Goal: Information Seeking & Learning: Learn about a topic

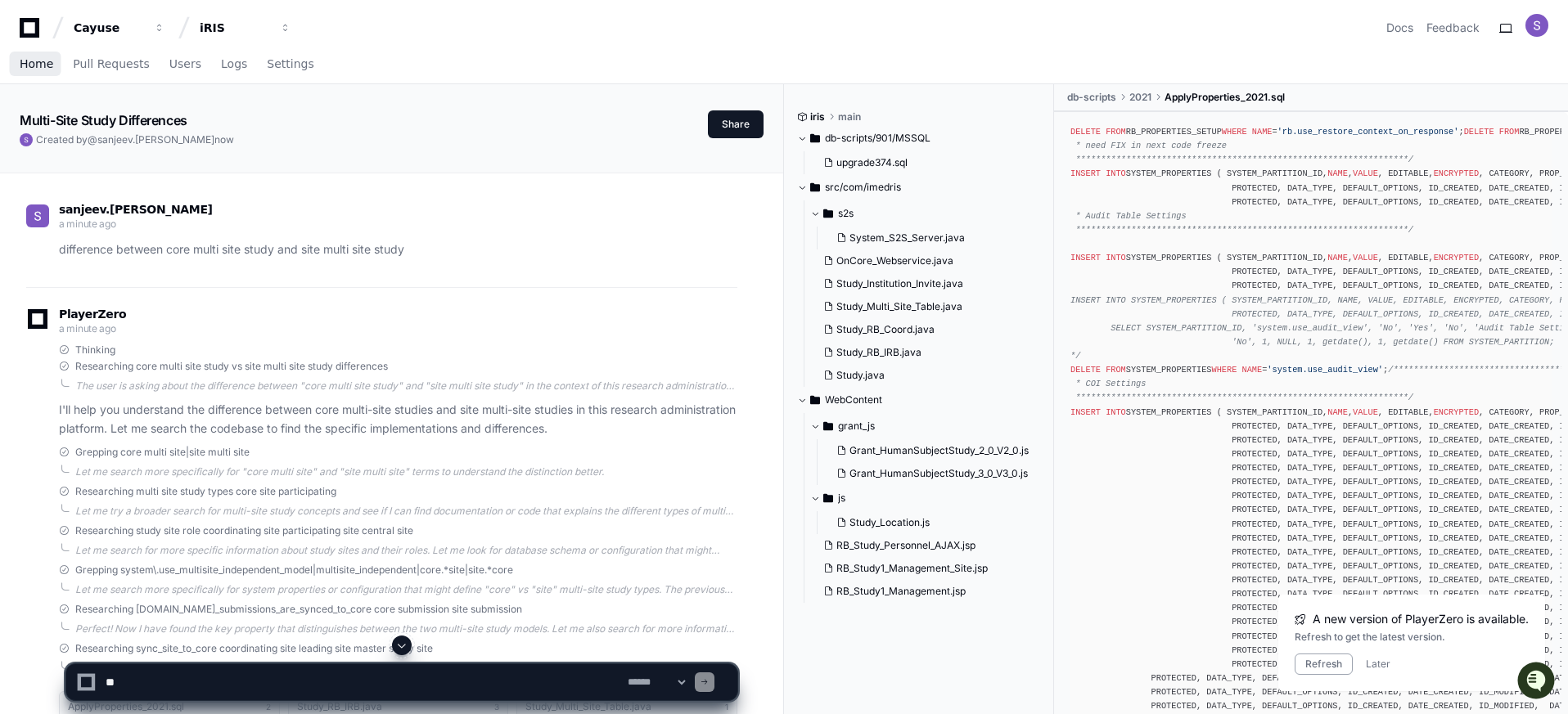
click at [40, 69] on span "Home" at bounding box center [36, 64] width 33 height 10
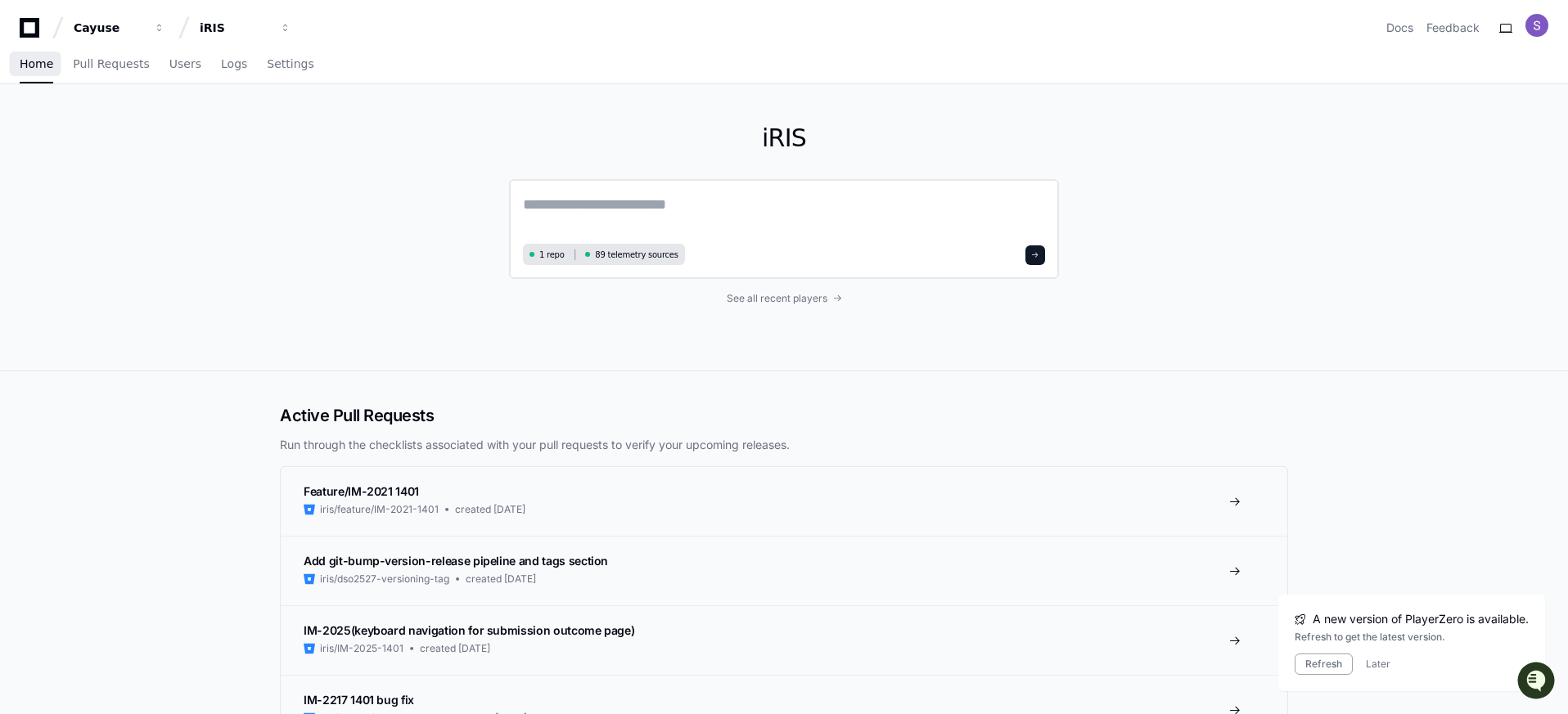
click at [686, 213] on textarea at bounding box center [783, 216] width 522 height 46
paste textarea "**********"
type textarea "**********"
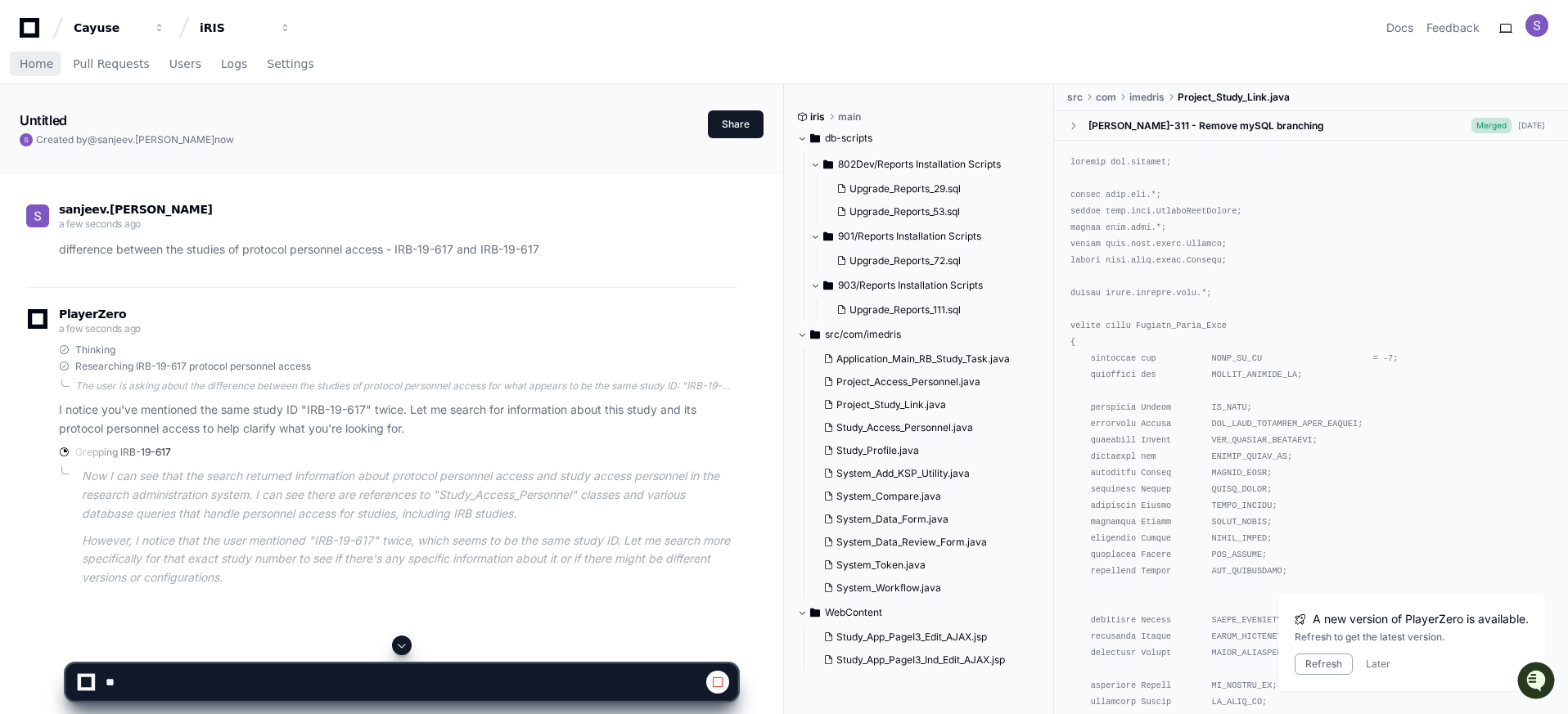
click at [30, 61] on span "Home" at bounding box center [36, 64] width 33 height 10
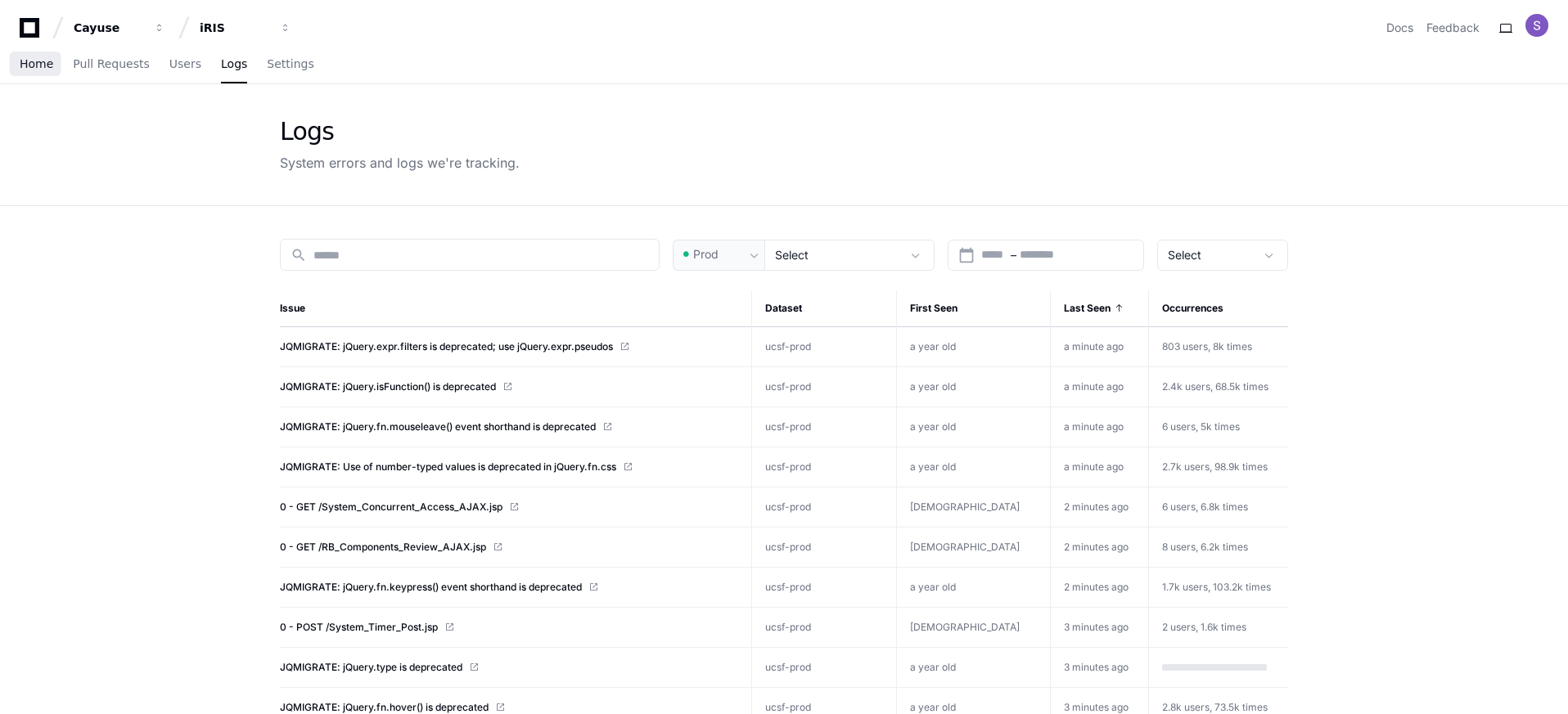
click at [21, 74] on link "Home" at bounding box center [36, 64] width 33 height 38
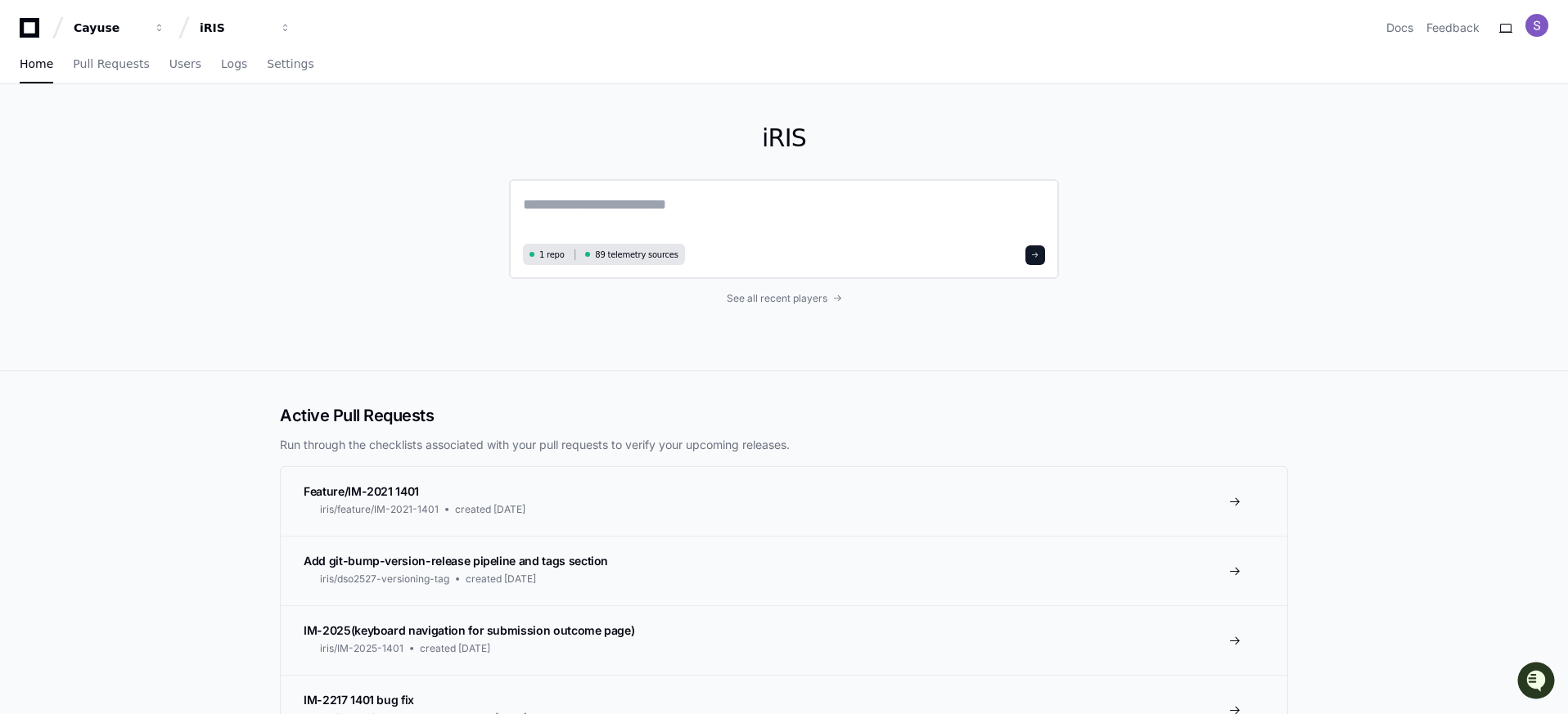
click at [601, 194] on textarea at bounding box center [783, 216] width 522 height 46
paste textarea "**********"
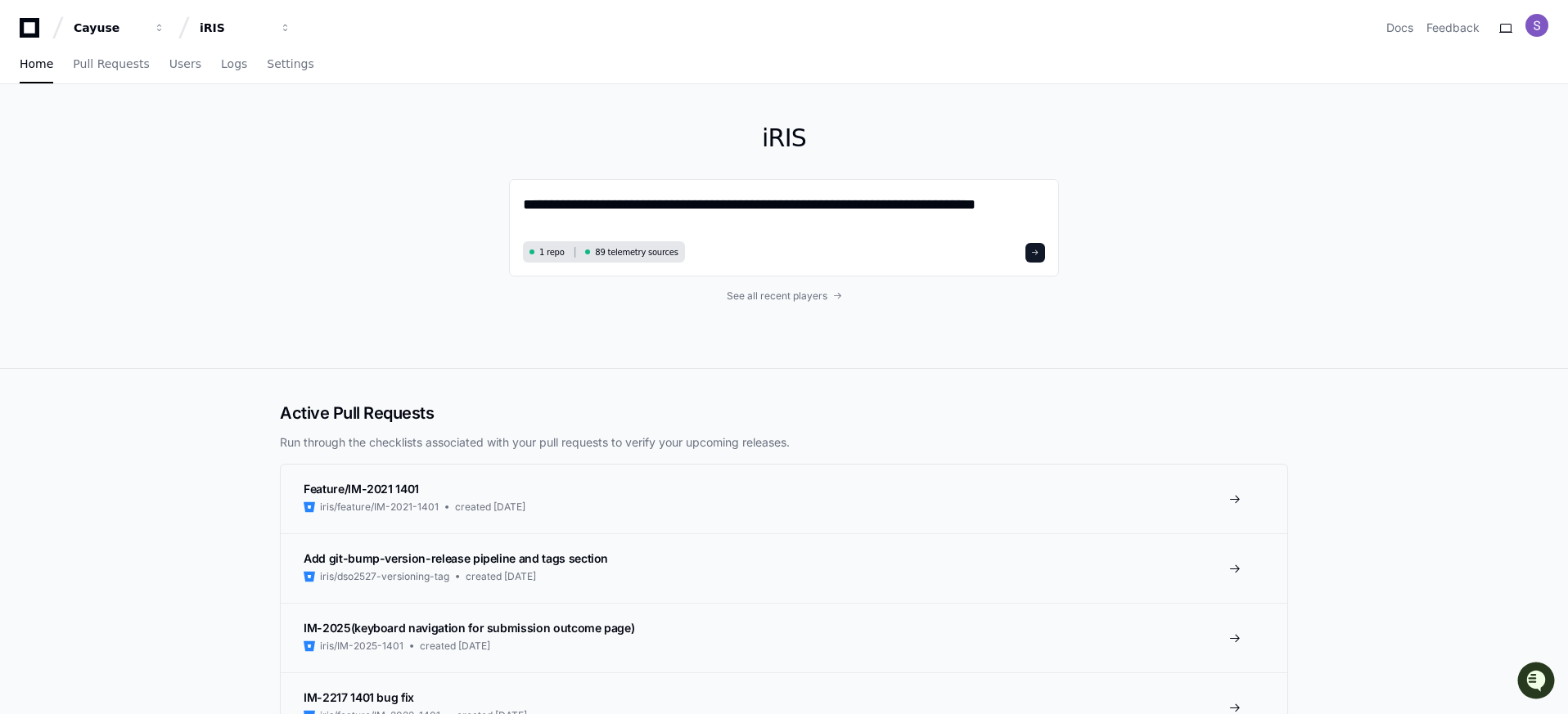
paste textarea "**********"
type textarea "**********"
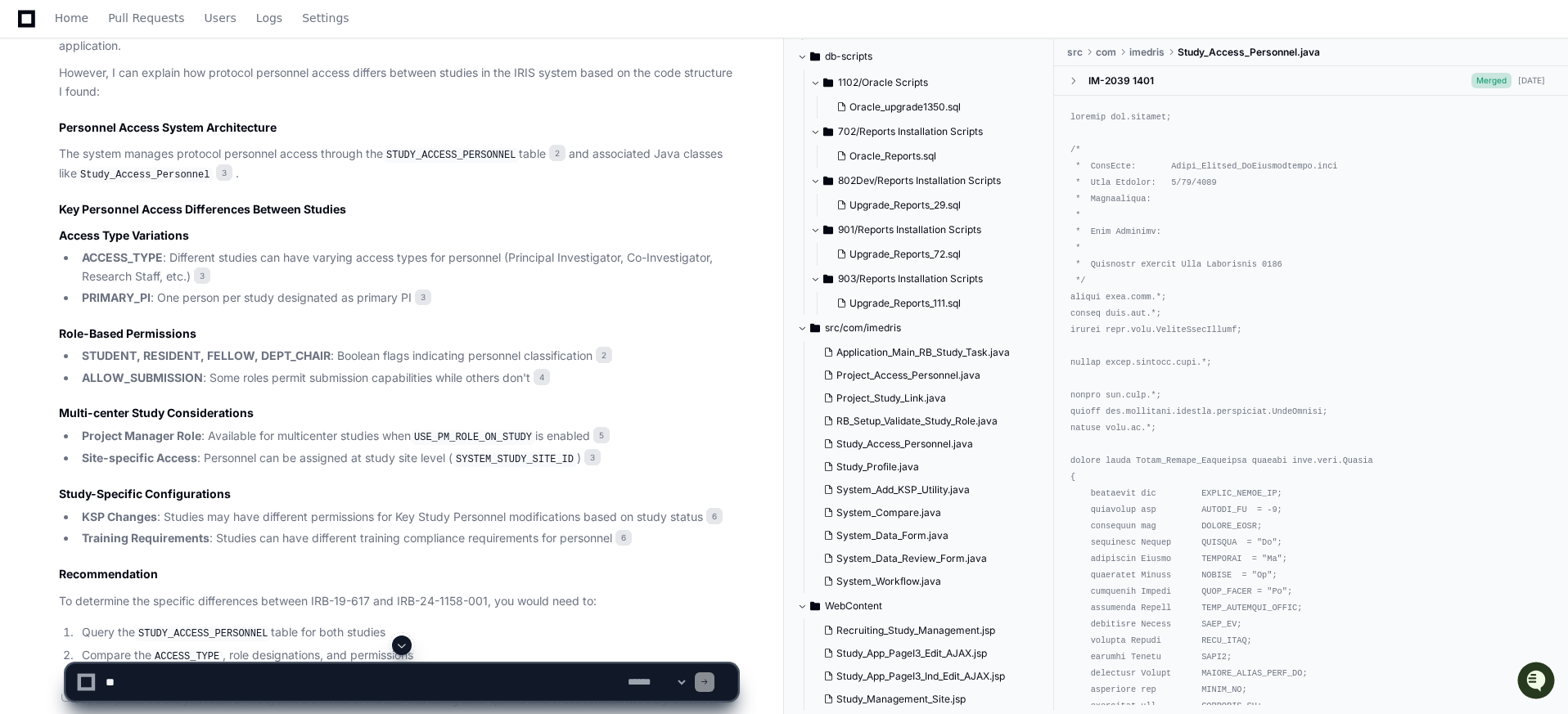
scroll to position [909, 0]
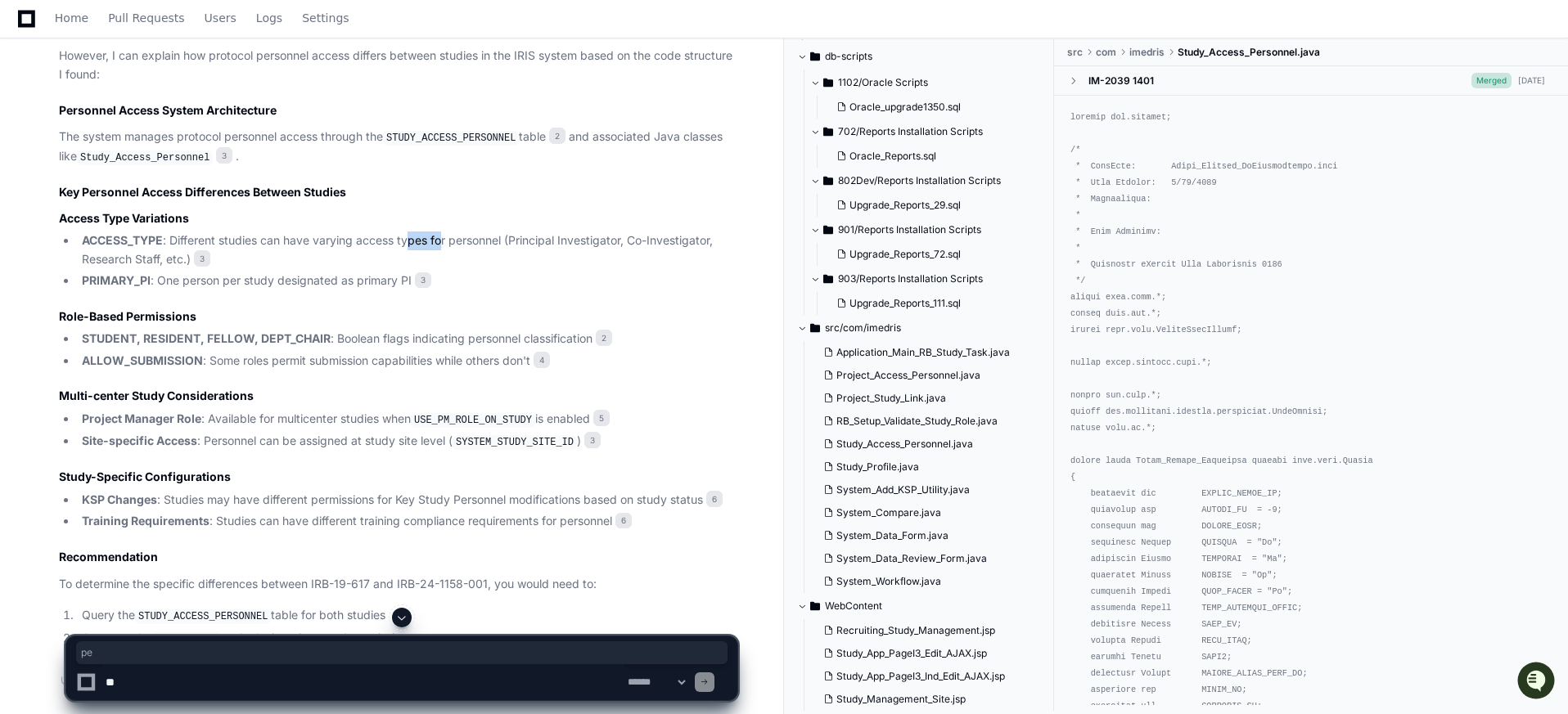
drag, startPoint x: 410, startPoint y: 240, endPoint x: 443, endPoint y: 243, distance: 33.1
click at [443, 243] on li "ACCESS_TYPE : Different studies can have varying access types for personnel (Pr…" at bounding box center [407, 251] width 660 height 38
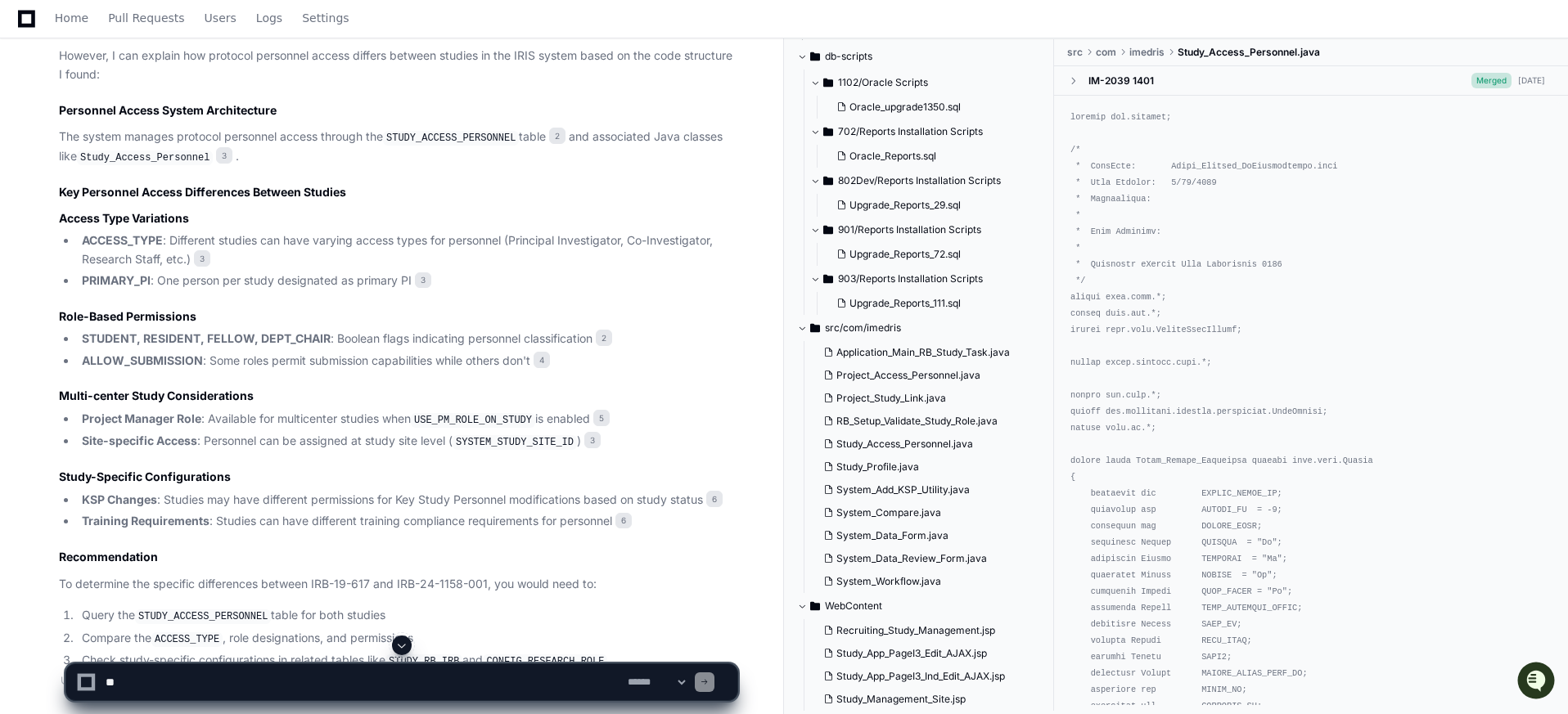
click at [464, 241] on li "ACCESS_TYPE : Different studies can have varying access types for personnel (Pr…" at bounding box center [407, 251] width 660 height 38
drag, startPoint x: 154, startPoint y: 280, endPoint x: 190, endPoint y: 284, distance: 36.2
click at [190, 284] on li "PRIMARY_PI : One person per study designated as primary PI 3" at bounding box center [407, 281] width 660 height 19
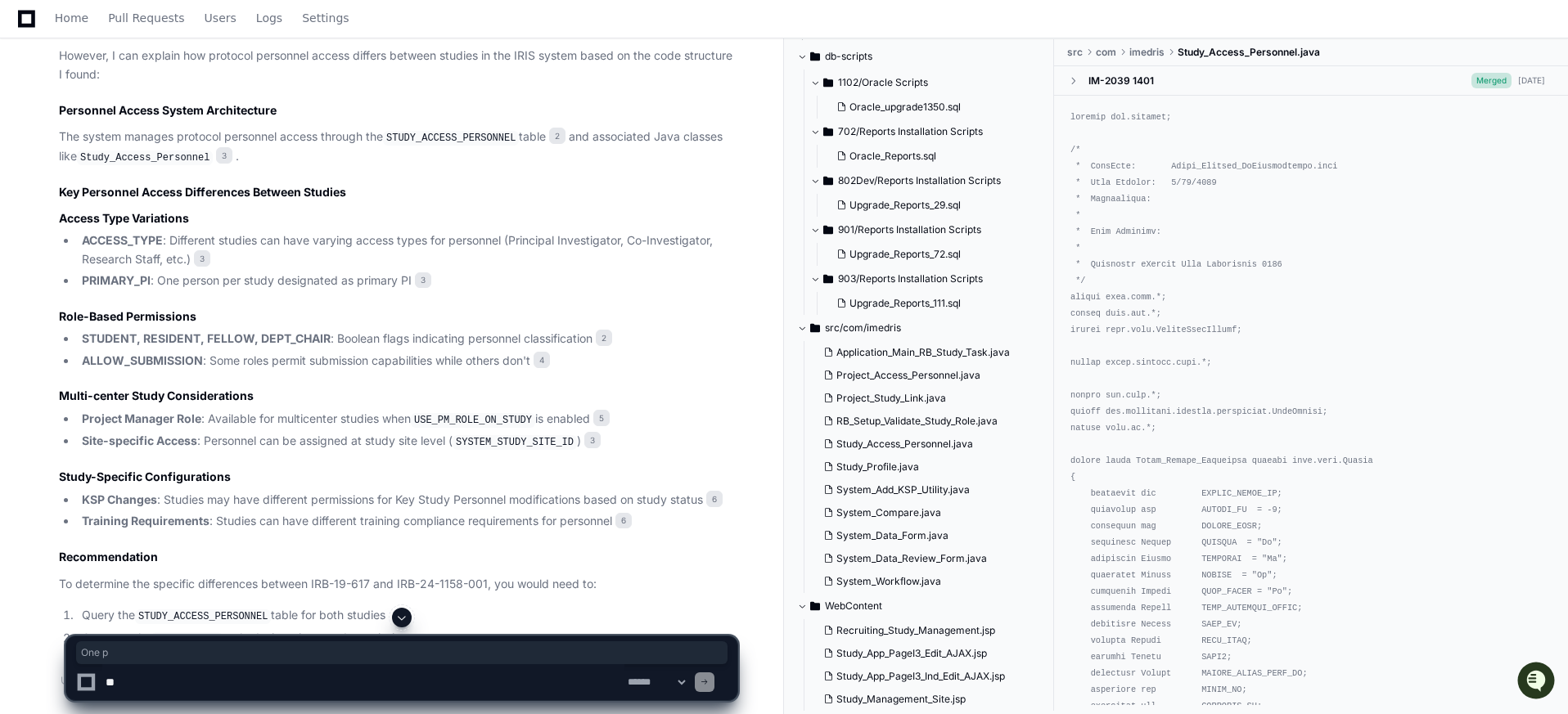
click at [247, 284] on li "PRIMARY_PI : One person per study designated as primary PI 3" at bounding box center [407, 281] width 660 height 19
drag, startPoint x: 357, startPoint y: 283, endPoint x: 407, endPoint y: 283, distance: 50.0
click at [407, 283] on li "PRIMARY_PI : One person per study designated as primary PI 3" at bounding box center [407, 281] width 660 height 19
click at [294, 273] on li "PRIMARY_PI : One person per study designated as primary PI 3" at bounding box center [407, 281] width 660 height 19
drag, startPoint x: 364, startPoint y: 340, endPoint x: 401, endPoint y: 336, distance: 37.2
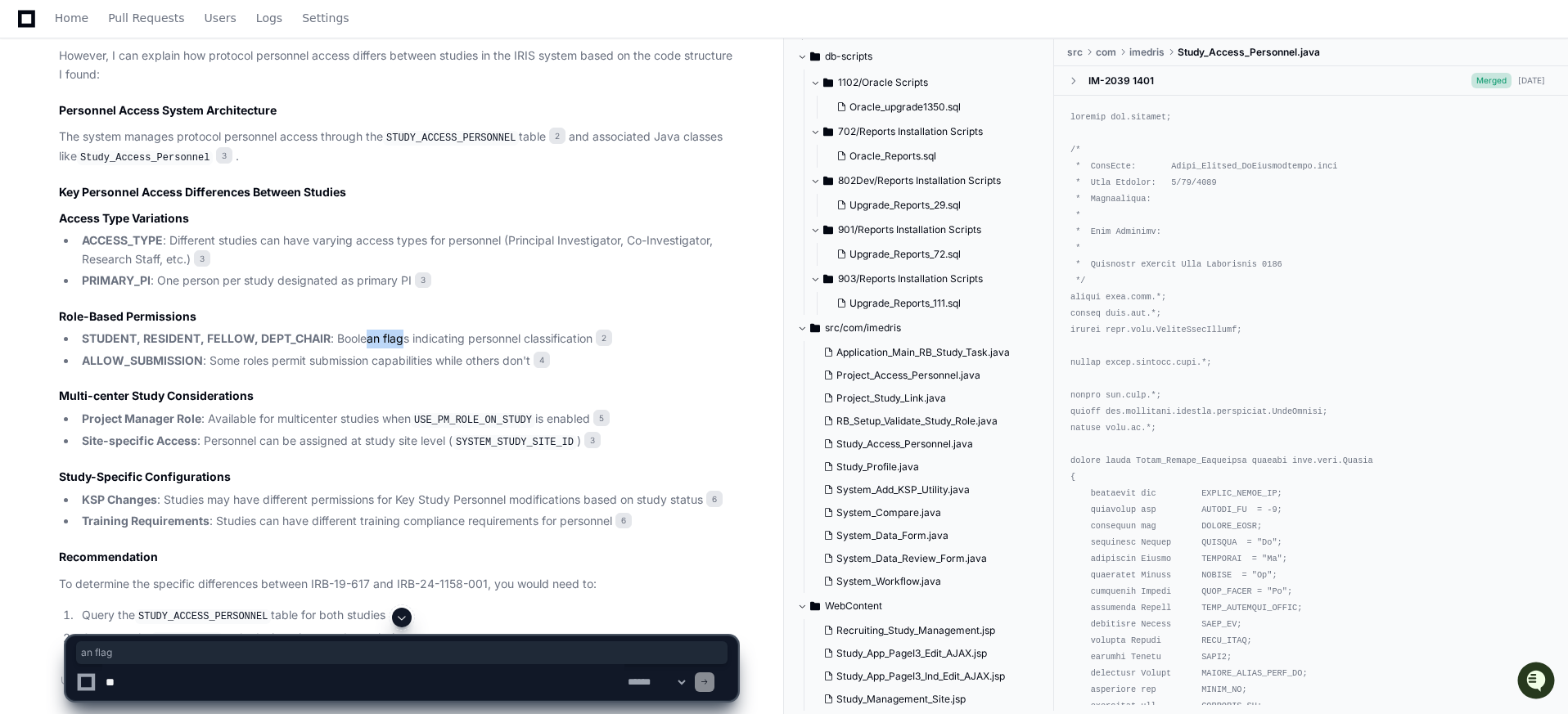
click at [401, 336] on li "STUDENT, RESIDENT, FELLOW, DEPT_CHAIR : Boolean flags indicating personnel clas…" at bounding box center [407, 339] width 660 height 19
click at [403, 335] on li "STUDENT, RESIDENT, FELLOW, DEPT_CHAIR : Boolean flags indicating personnel clas…" at bounding box center [407, 339] width 660 height 19
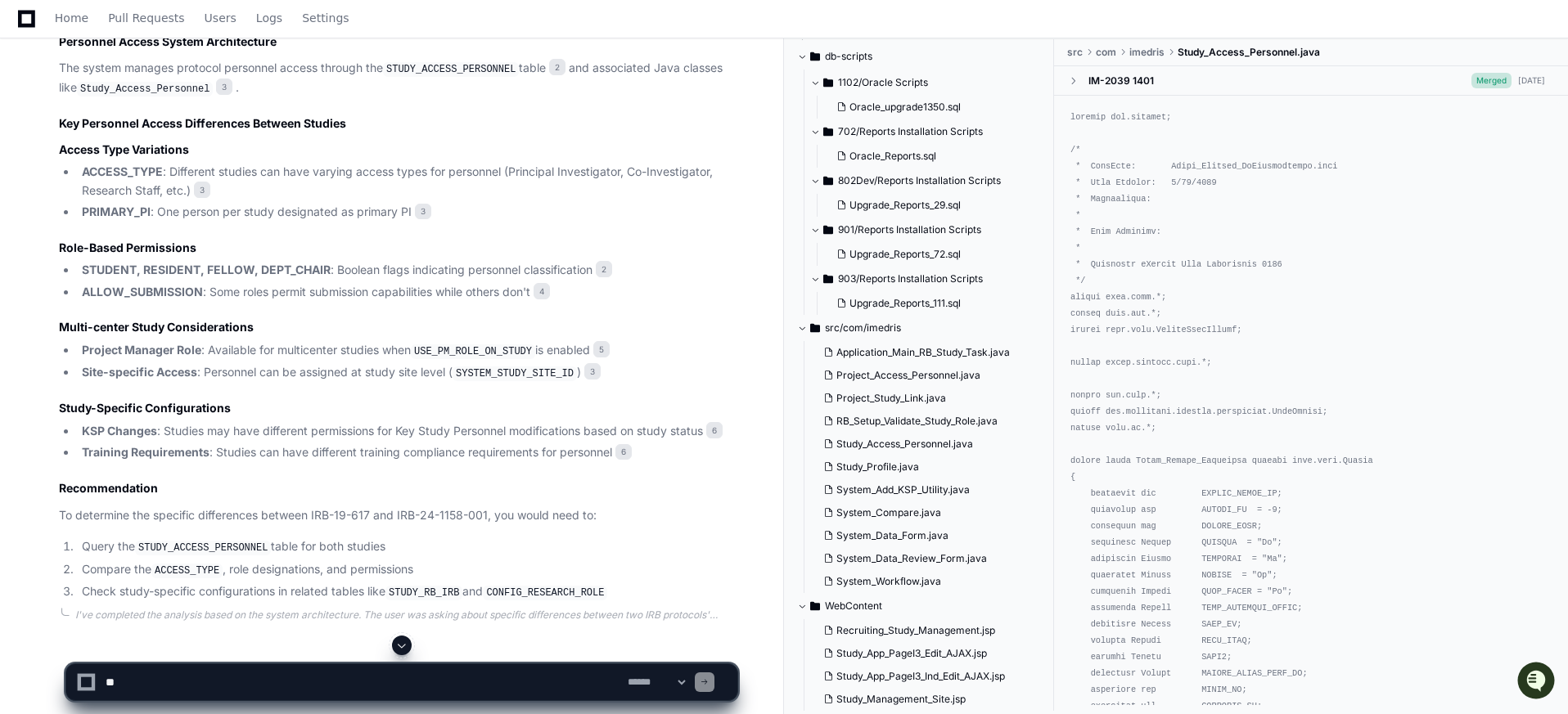
scroll to position [1007, 0]
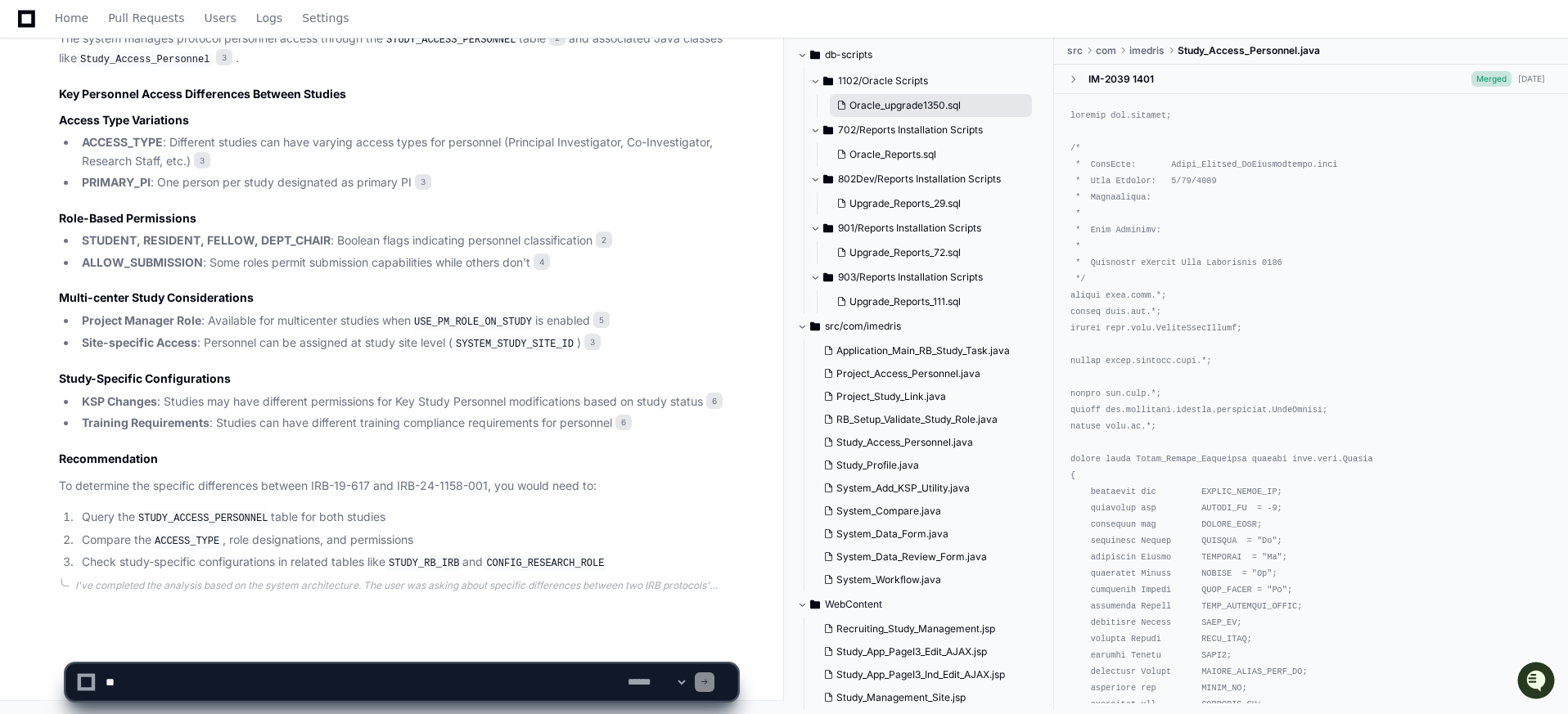
click at [361, 560] on li "Check study-specific configurations in related tables like STUDY_RB_IRB and CON…" at bounding box center [407, 563] width 660 height 20
click at [72, 66] on p "The system manages protocol personnel access through the STUDY_ACCESS_PERSONNEL…" at bounding box center [398, 48] width 678 height 38
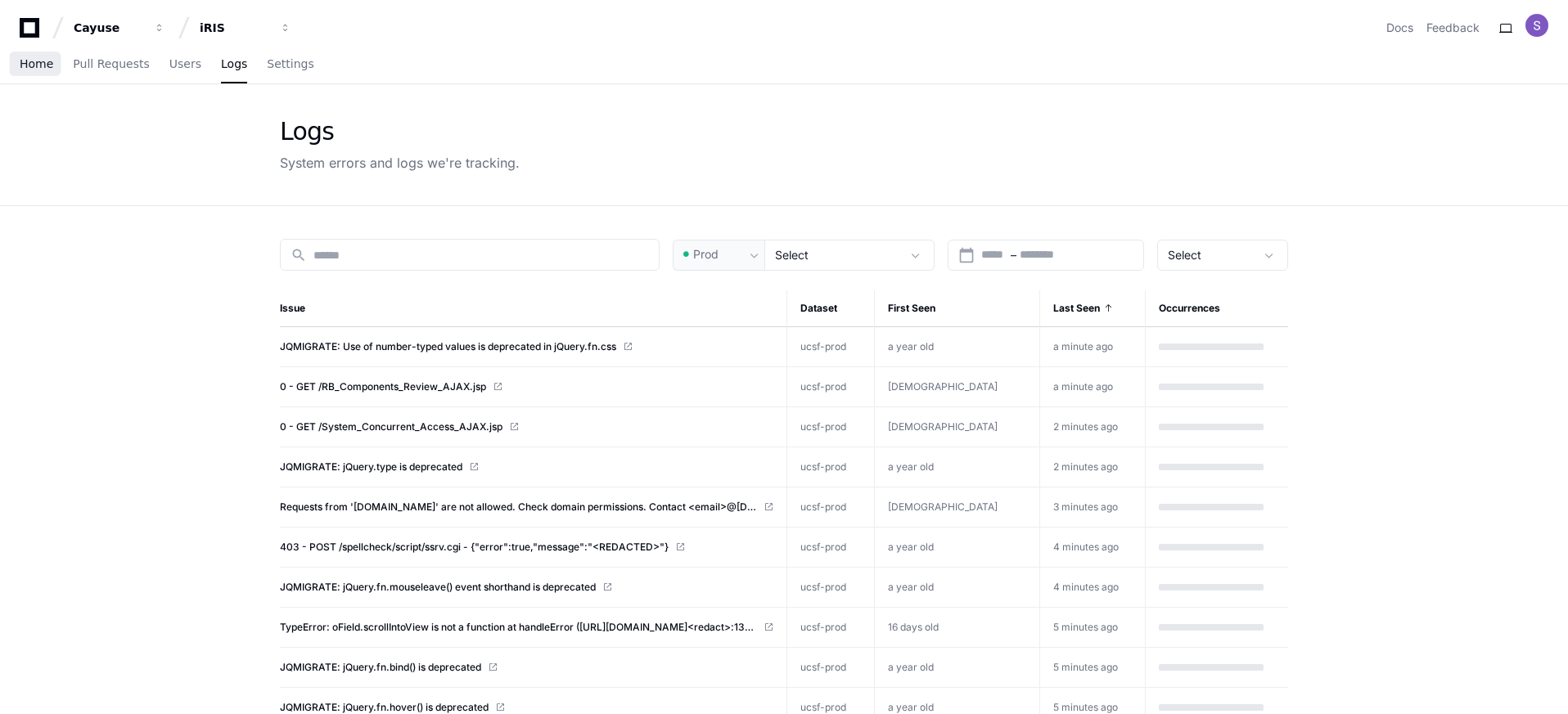
click at [34, 67] on span "Home" at bounding box center [36, 64] width 33 height 10
click at [33, 69] on span "Home" at bounding box center [36, 64] width 33 height 10
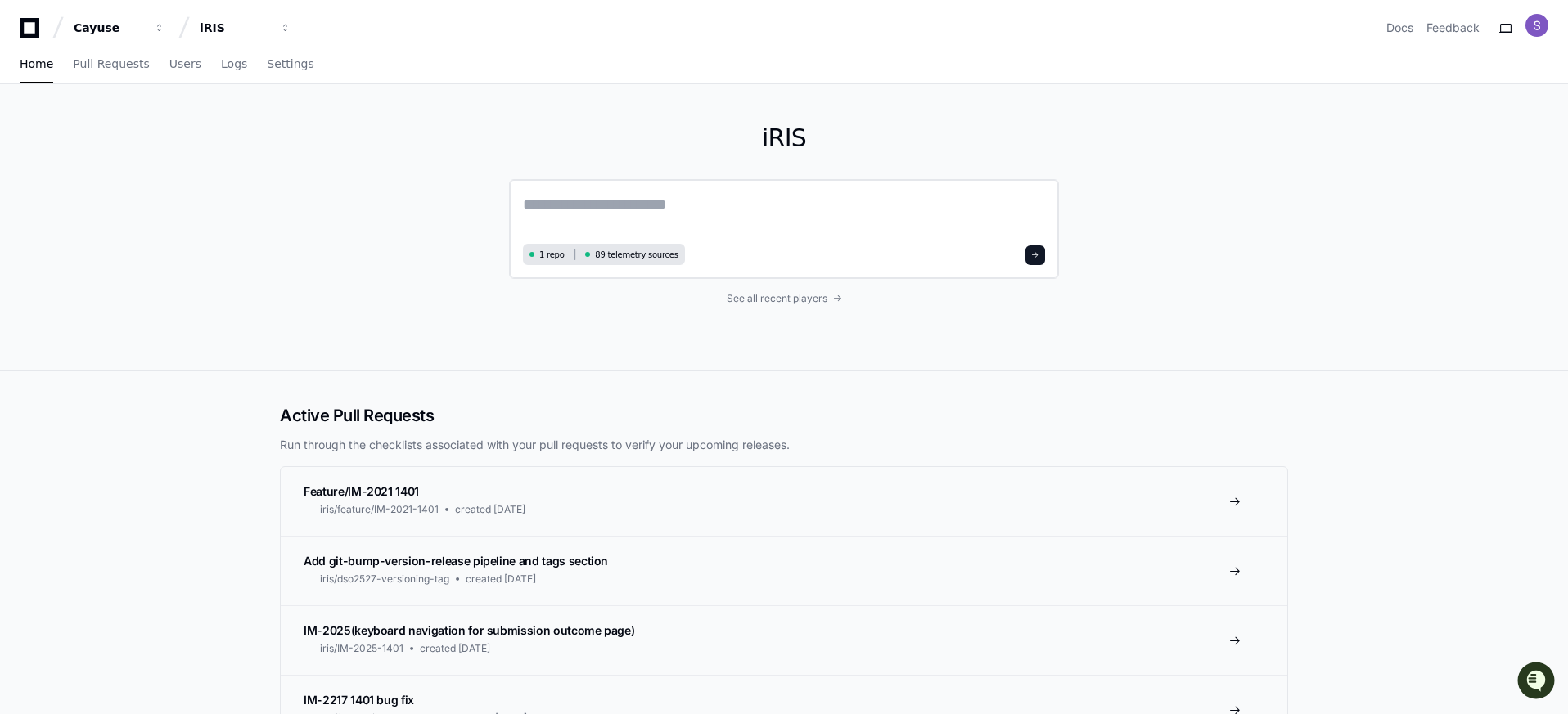
click at [625, 202] on textarea at bounding box center [783, 216] width 522 height 46
click at [651, 201] on textarea "**********" at bounding box center [783, 215] width 522 height 43
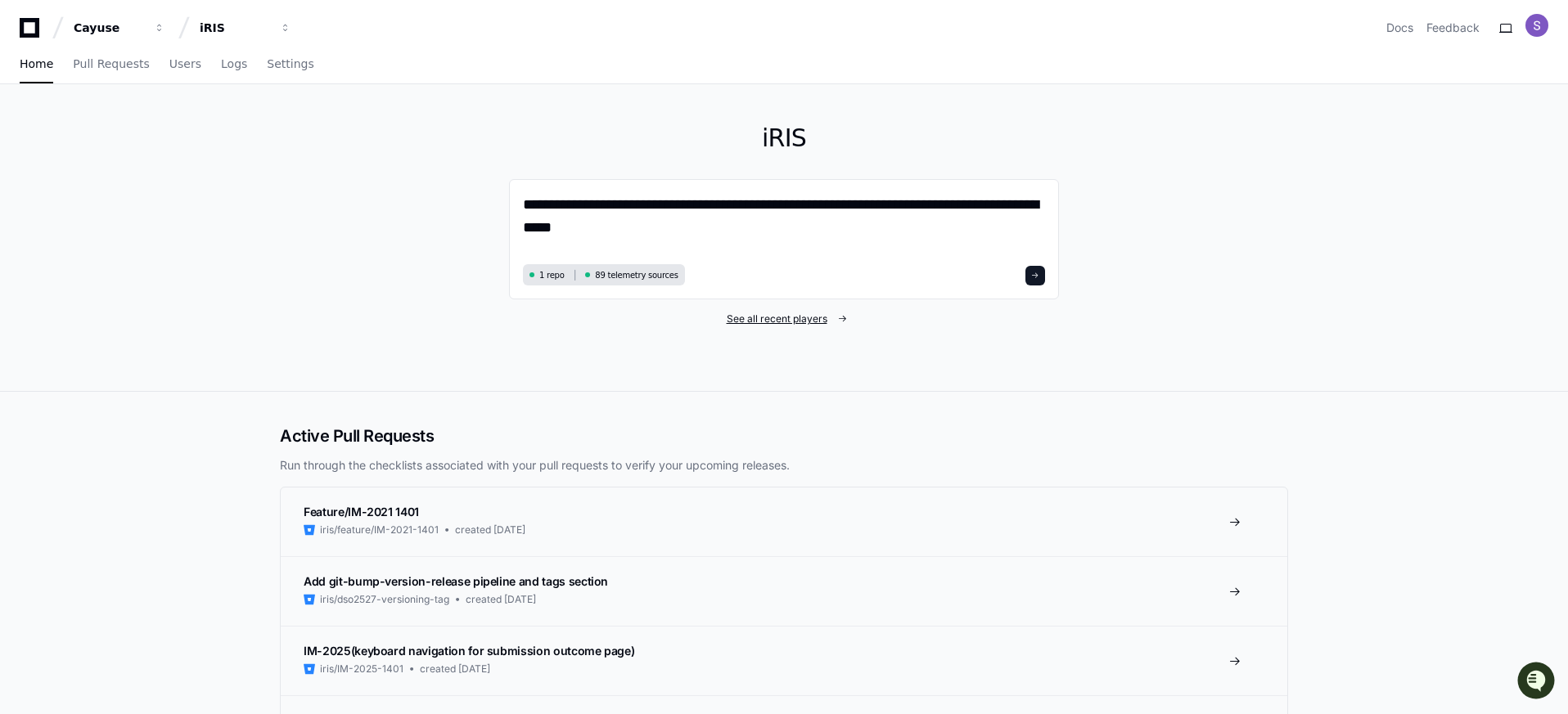
type textarea "**********"
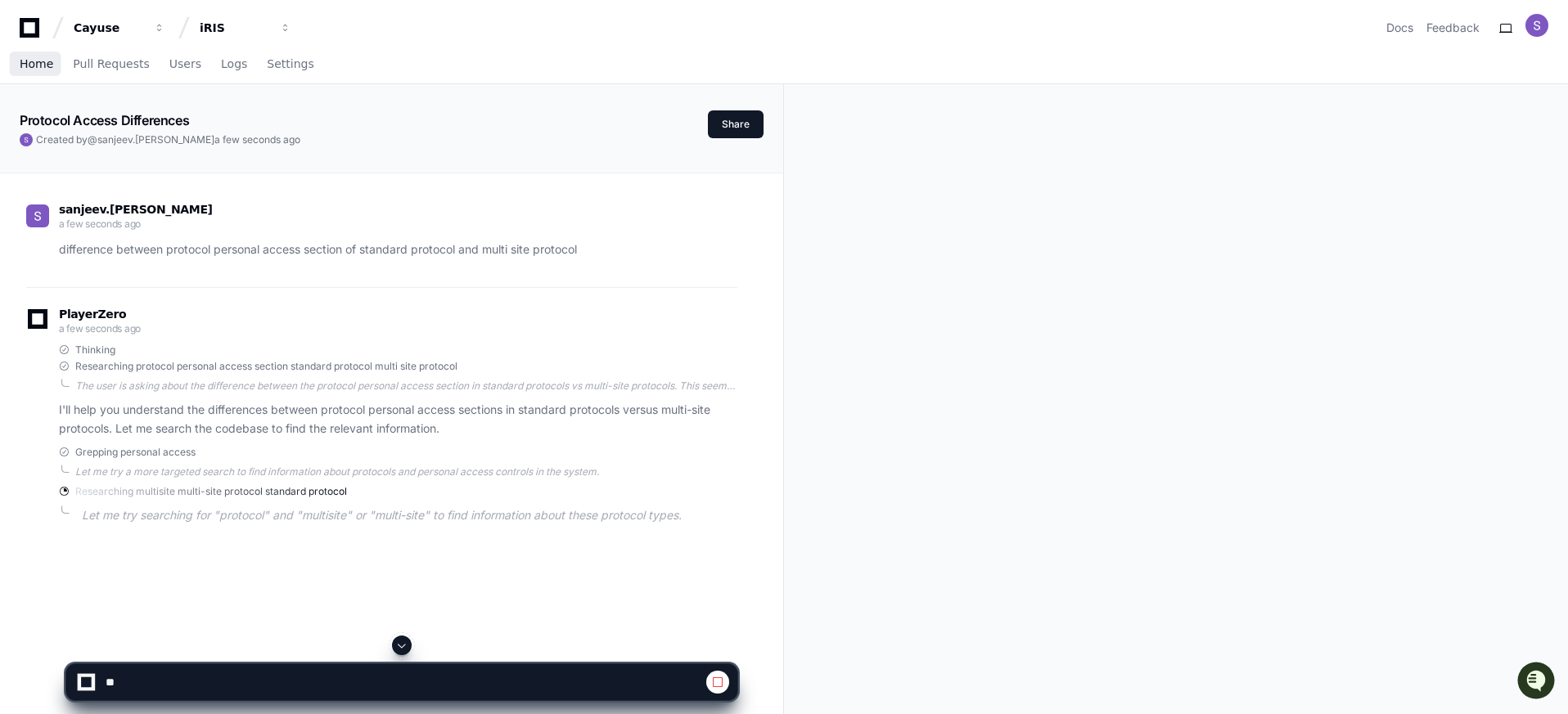
click at [43, 64] on span "Home" at bounding box center [36, 64] width 33 height 10
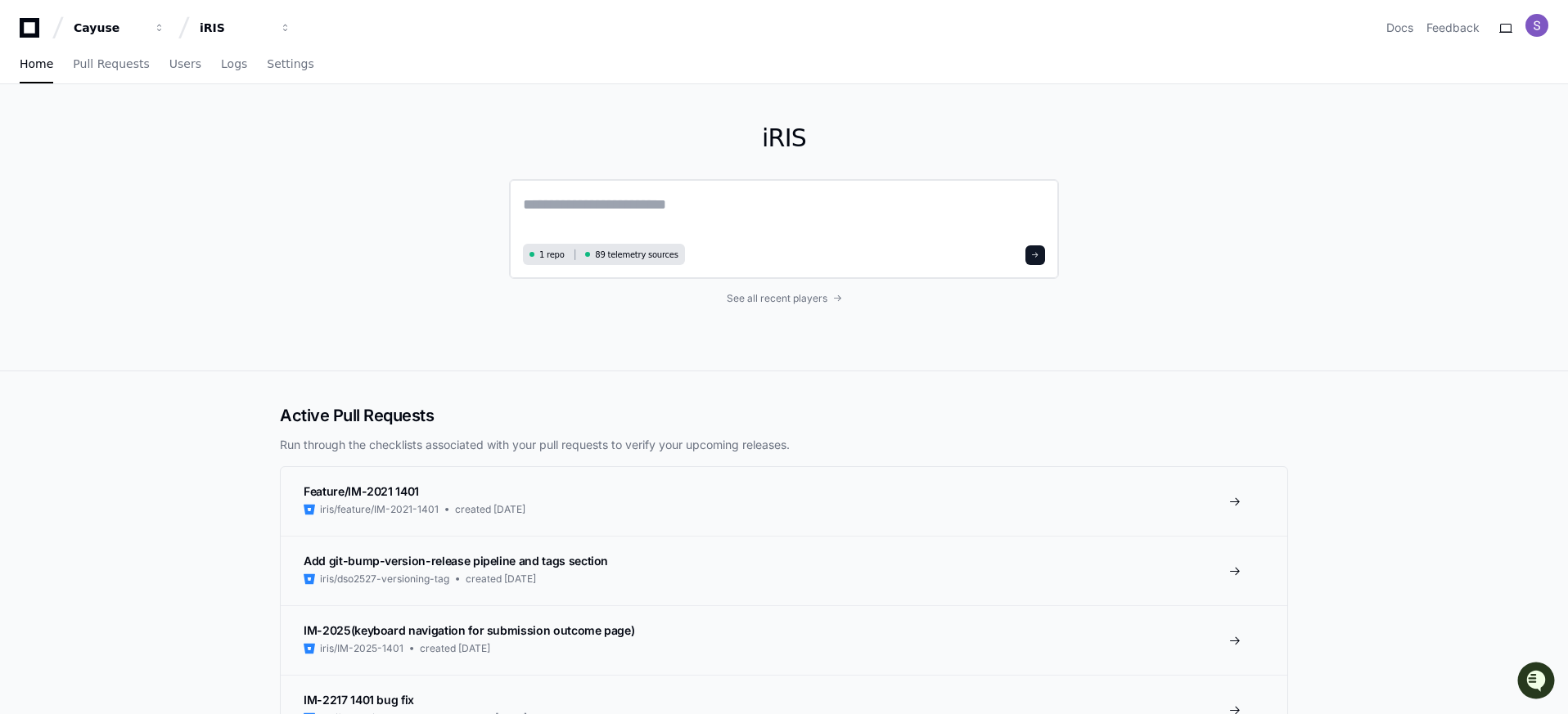
click at [628, 202] on textarea at bounding box center [783, 216] width 522 height 46
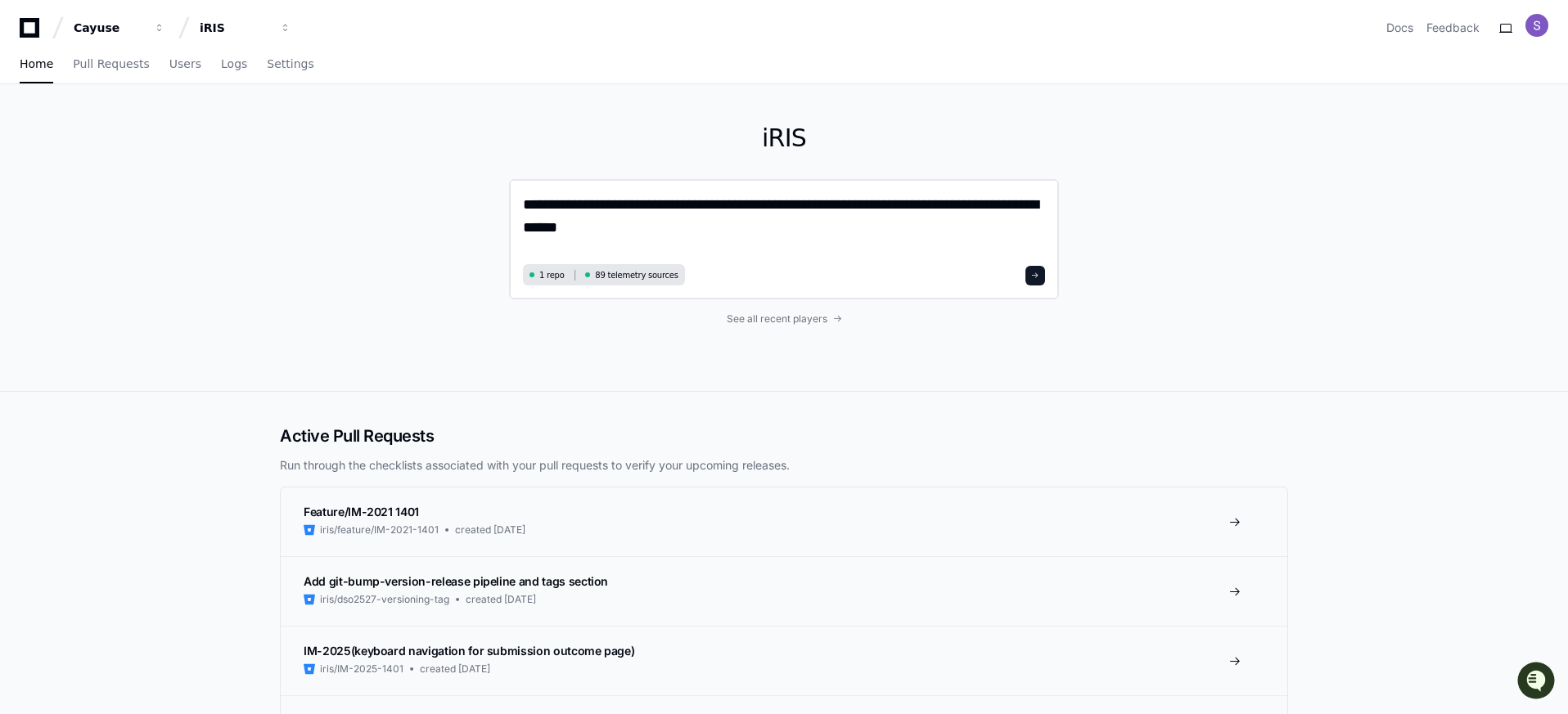
type textarea "**********"
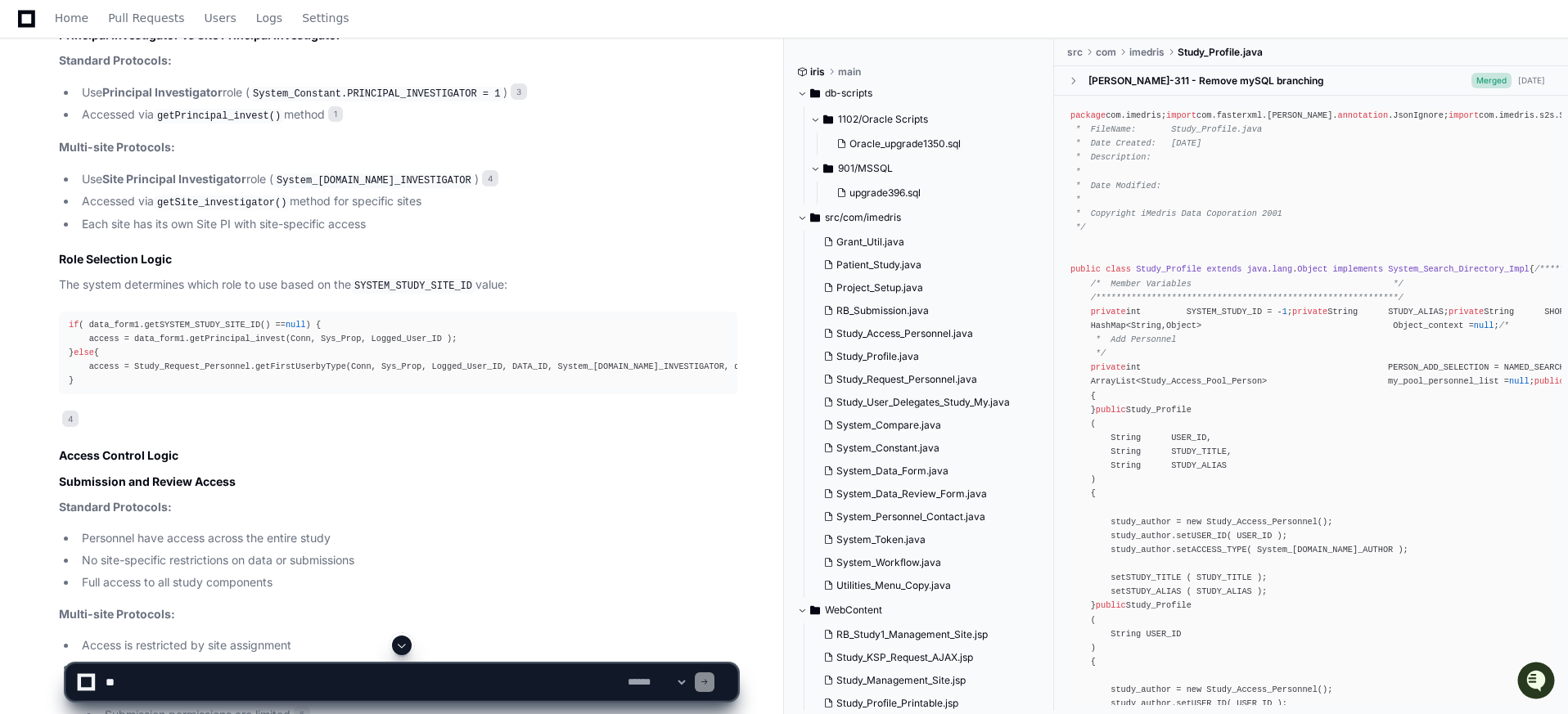
scroll to position [982, 0]
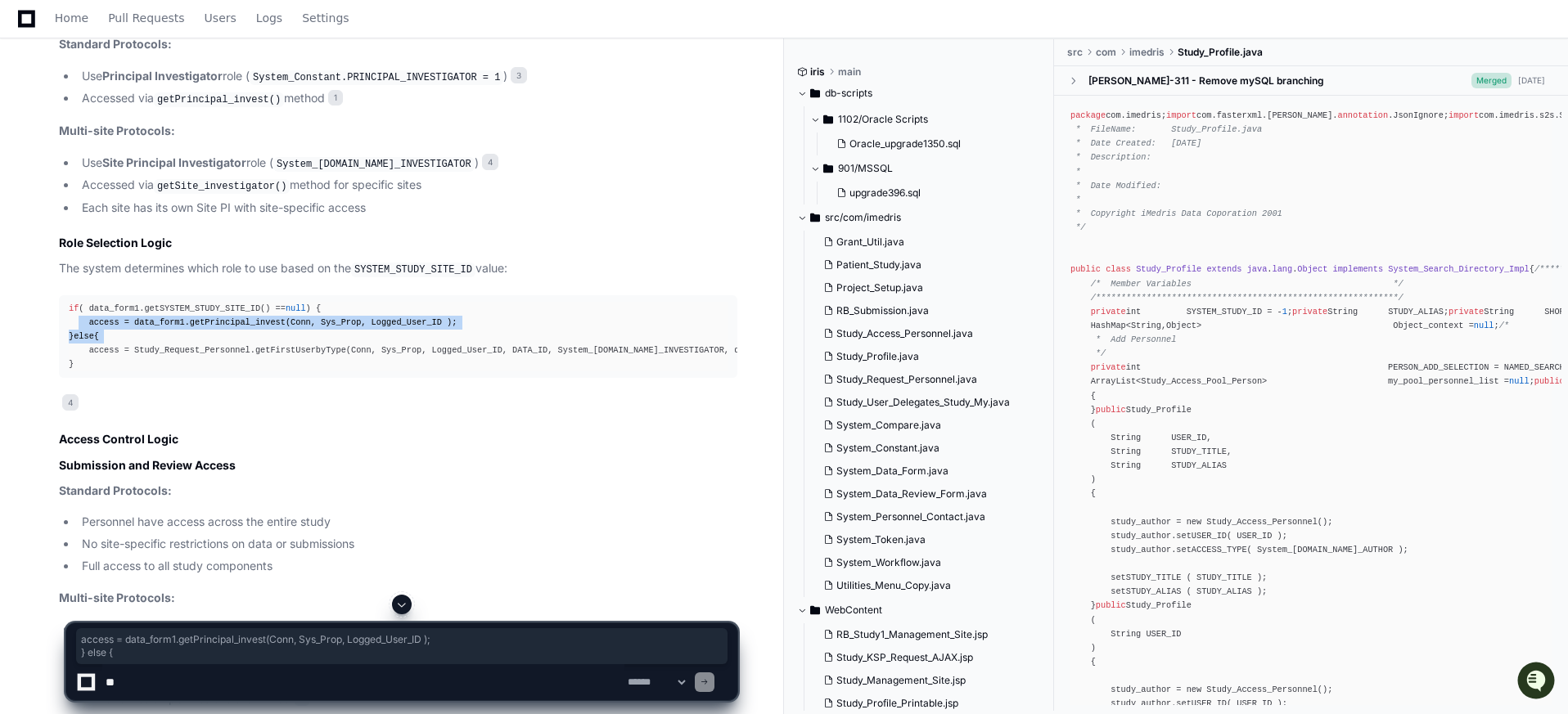
drag, startPoint x: 74, startPoint y: 320, endPoint x: 302, endPoint y: 339, distance: 228.8
click at [302, 339] on div "if ( data_form1.getSYSTEM_STUDY_SITE_ID() == null ) { access = data_form1.getPr…" at bounding box center [398, 336] width 659 height 71
click at [381, 336] on div "if ( data_form1.getSYSTEM_STUDY_SITE_ID() == null ) { access = data_form1.getPr…" at bounding box center [398, 336] width 659 height 71
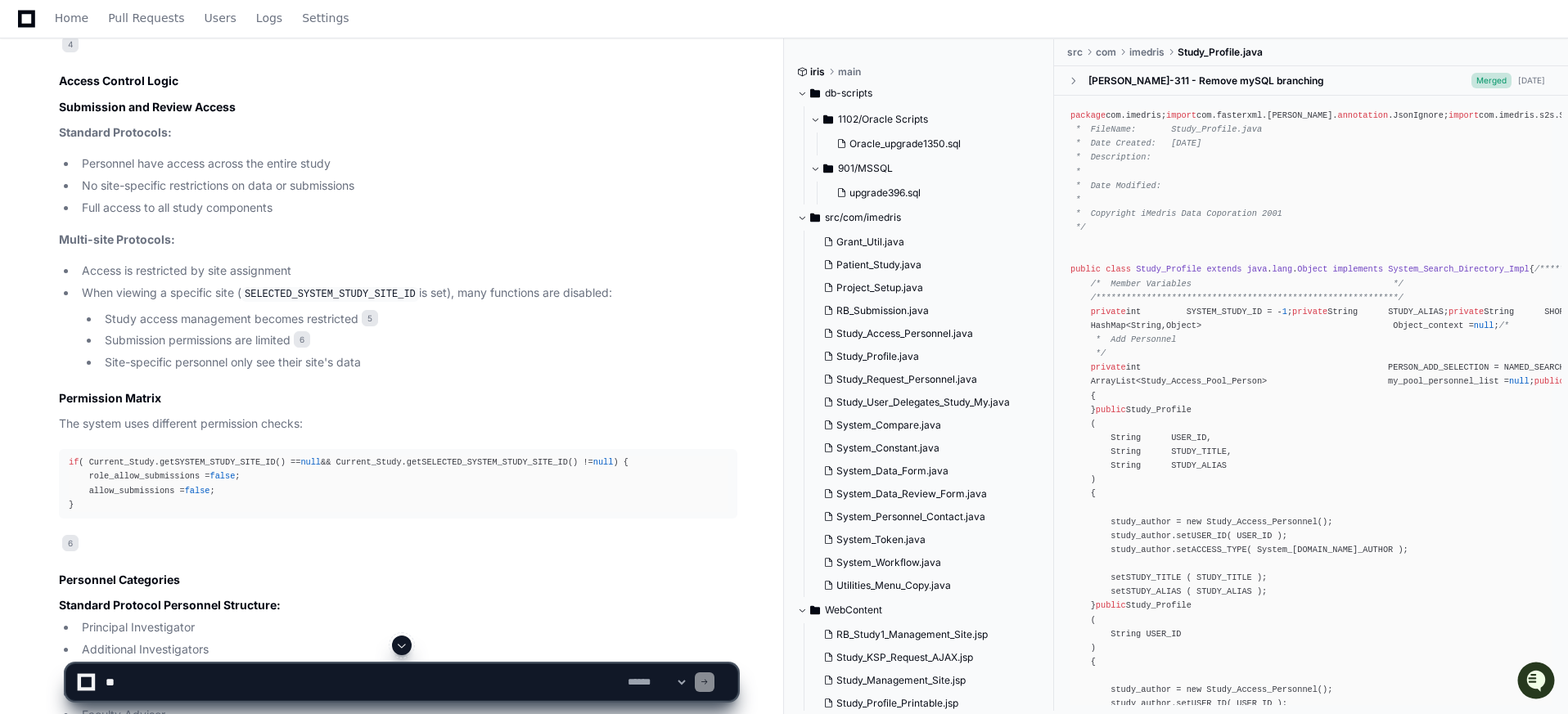
scroll to position [1374, 0]
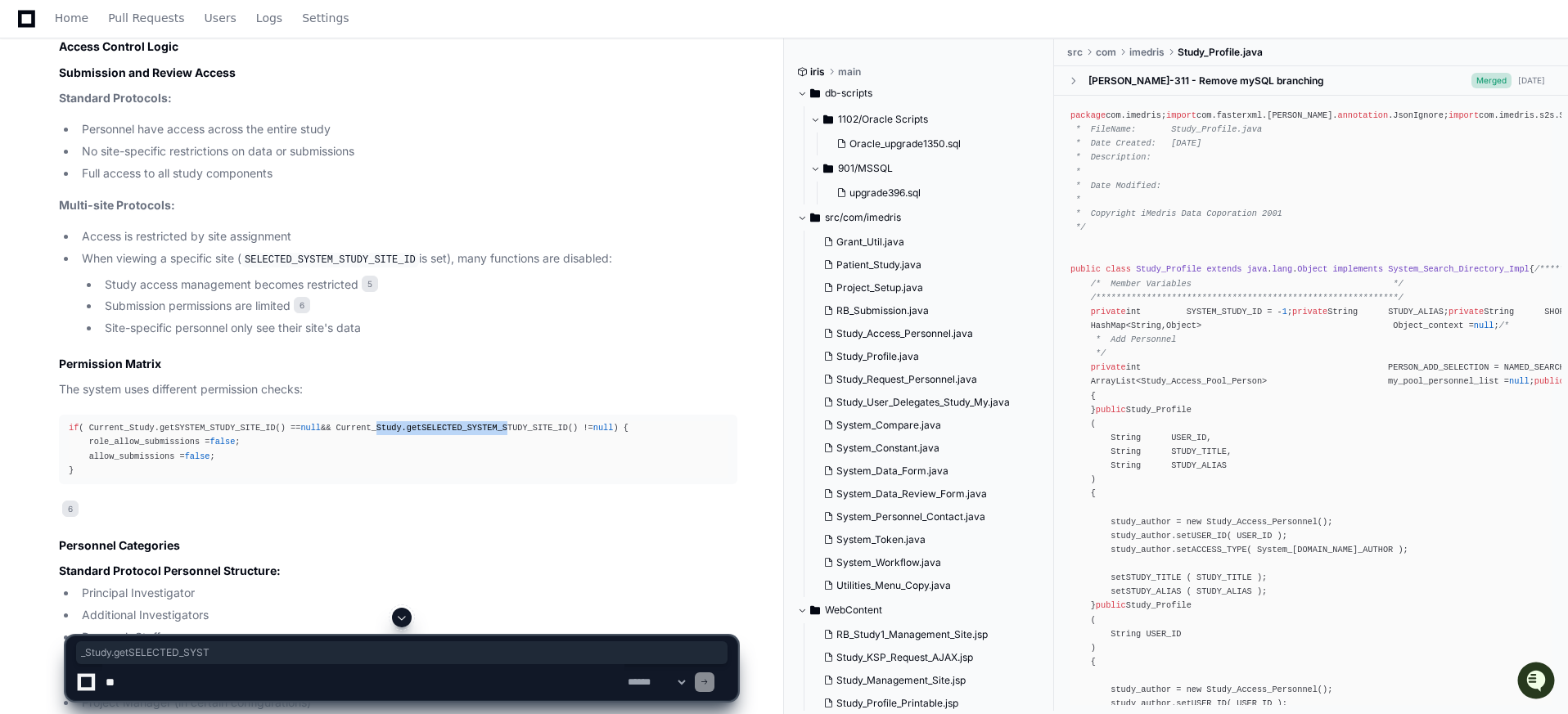
drag, startPoint x: 387, startPoint y: 428, endPoint x: 516, endPoint y: 429, distance: 129.0
click at [516, 429] on div "if ( Current_Study.getSYSTEM_STUDY_SITE_ID() == null && Current_Study.getSELECT…" at bounding box center [398, 449] width 659 height 56
click at [426, 429] on div "if ( Current_Study.getSYSTEM_STUDY_SITE_ID() == null && Current_Study.getSELECT…" at bounding box center [398, 449] width 659 height 56
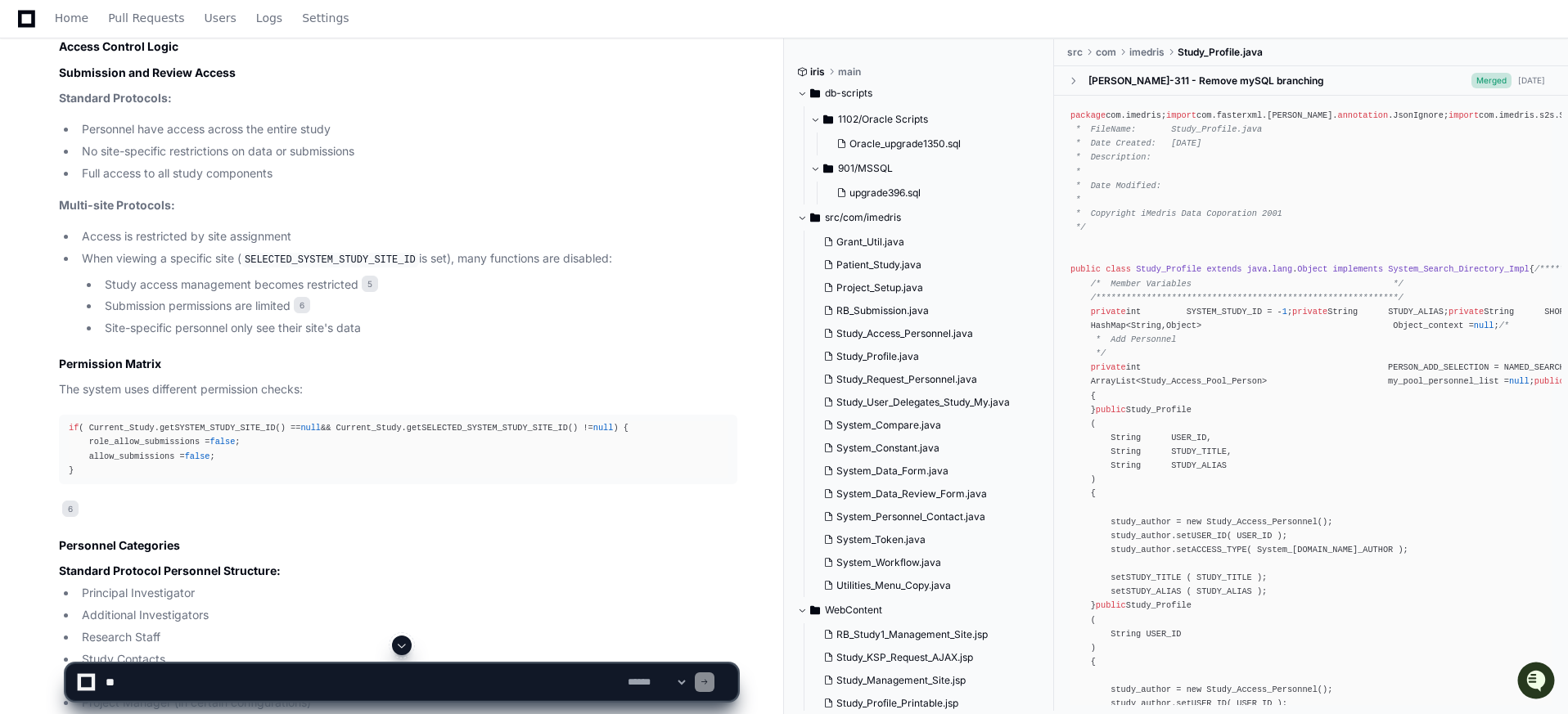
click at [153, 440] on div "if ( Current_Study.getSYSTEM_STUDY_SITE_ID() == null && Current_Study.getSELECT…" at bounding box center [398, 449] width 659 height 56
click at [149, 459] on div "if ( Current_Study.getSYSTEM_STUDY_SITE_ID() == null && Current_Study.getSELECT…" at bounding box center [398, 449] width 659 height 56
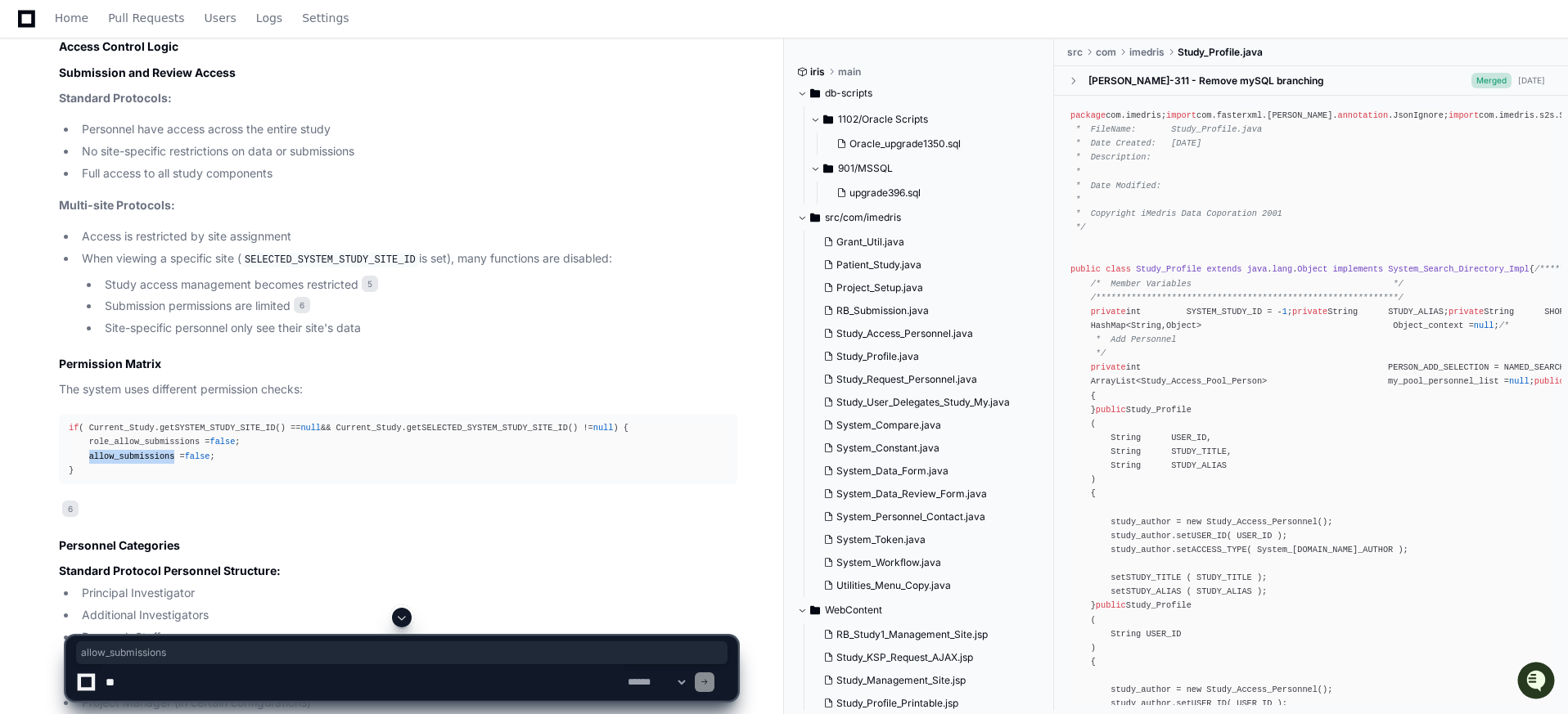
click at [149, 459] on div "if ( Current_Study.getSYSTEM_STUDY_SITE_ID() == null && Current_Study.getSELECT…" at bounding box center [398, 449] width 659 height 56
click at [243, 454] on div "if ( Current_Study.getSYSTEM_STUDY_SITE_ID() == null && Current_Study.getSELECT…" at bounding box center [398, 449] width 659 height 56
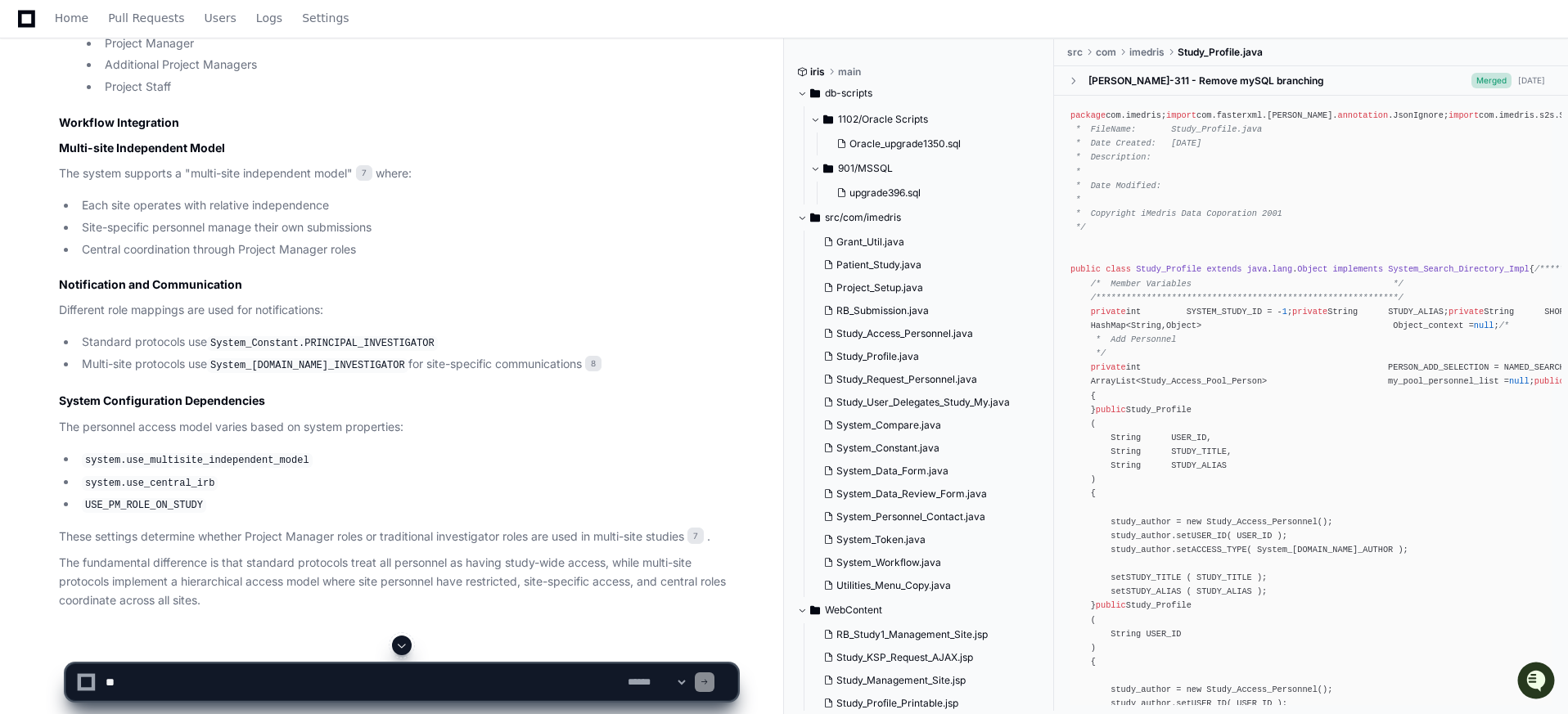
scroll to position [2238, 0]
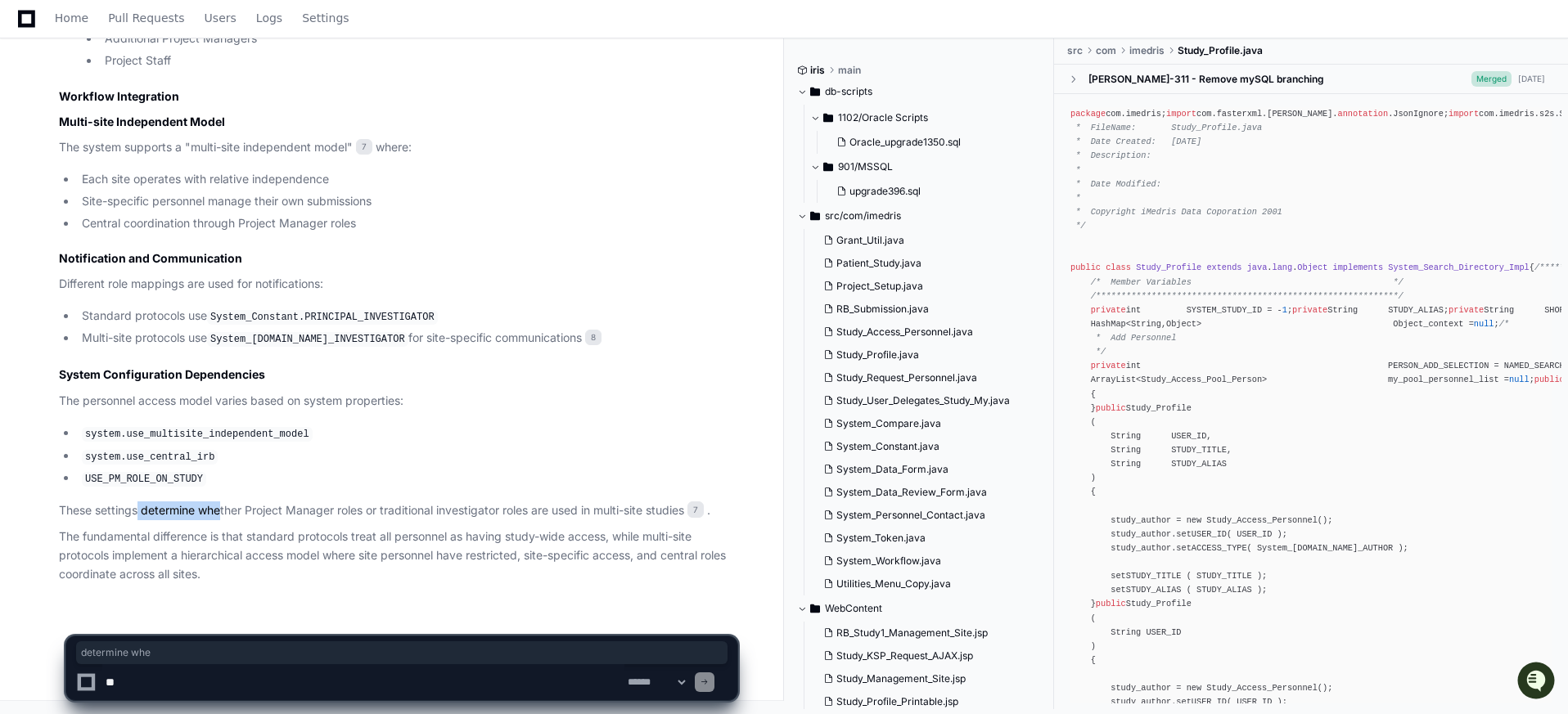
drag, startPoint x: 138, startPoint y: 510, endPoint x: 220, endPoint y: 504, distance: 82.2
click at [220, 504] on p "These settings determine whether Project Manager roles or traditional investiga…" at bounding box center [398, 511] width 678 height 19
click at [359, 512] on p "These settings determine whether Project Manager roles or traditional investiga…" at bounding box center [398, 511] width 678 height 19
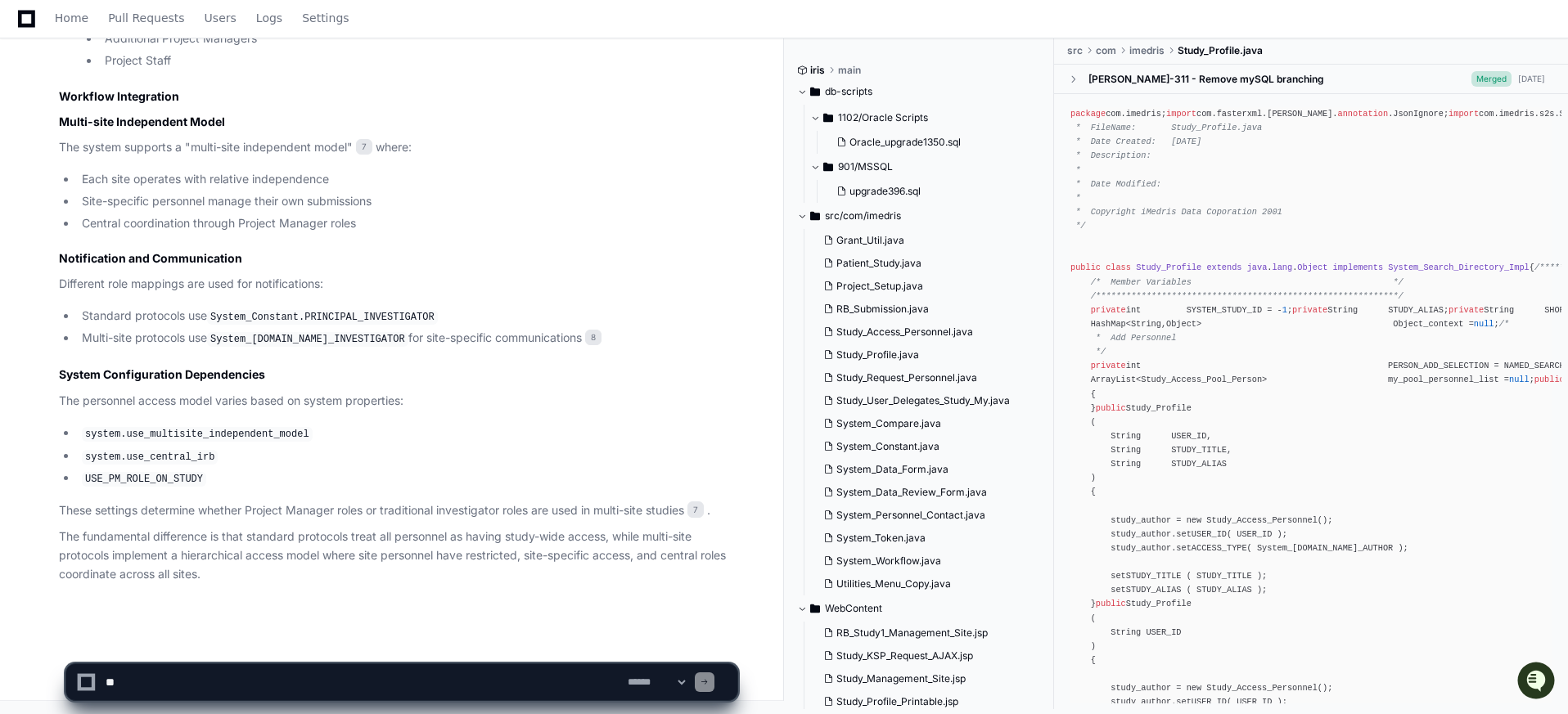
click at [286, 676] on textarea at bounding box center [362, 683] width 522 height 36
type textarea "**********"
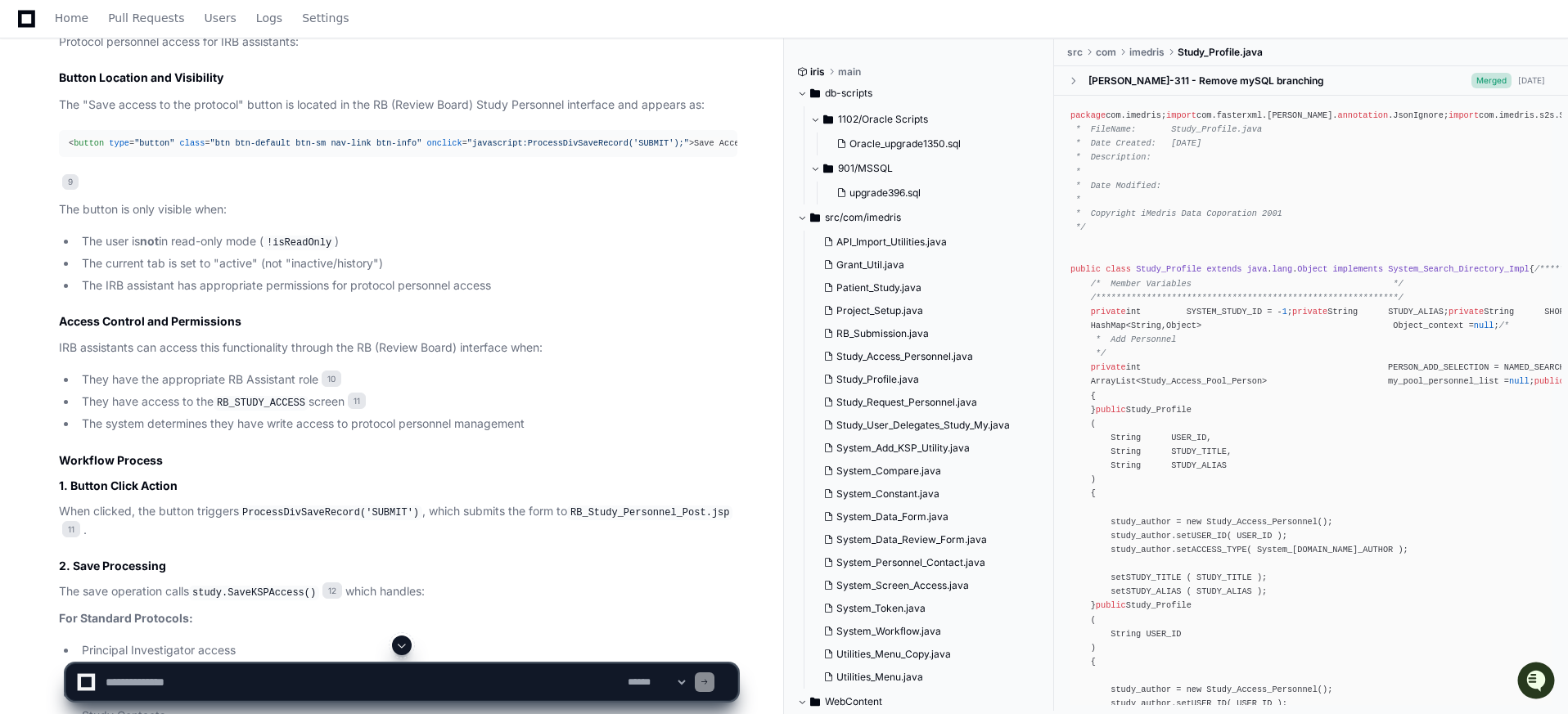
scroll to position [3937, 0]
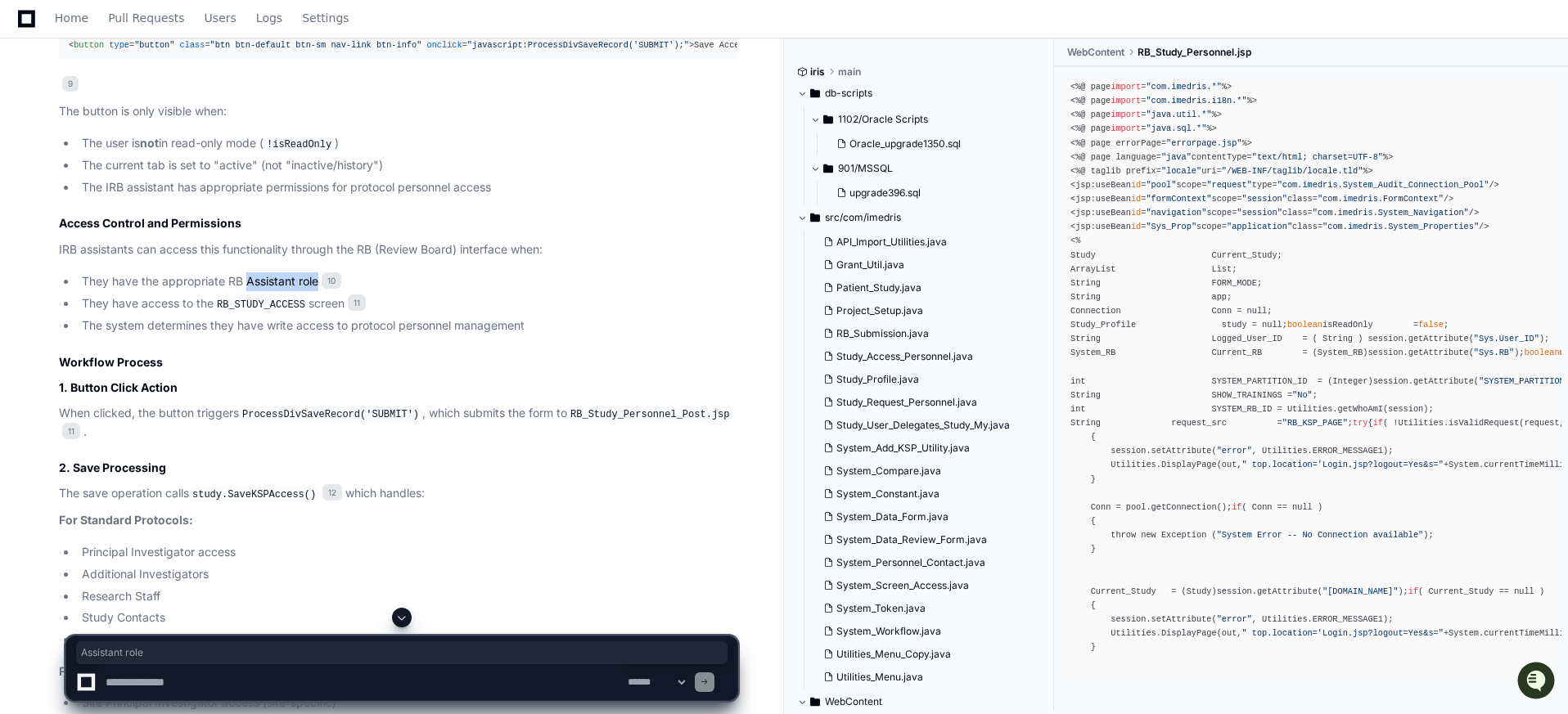
drag, startPoint x: 248, startPoint y: 283, endPoint x: 320, endPoint y: 286, distance: 72.1
click at [320, 286] on li "They have the appropriate RB Assistant role 10" at bounding box center [407, 281] width 660 height 19
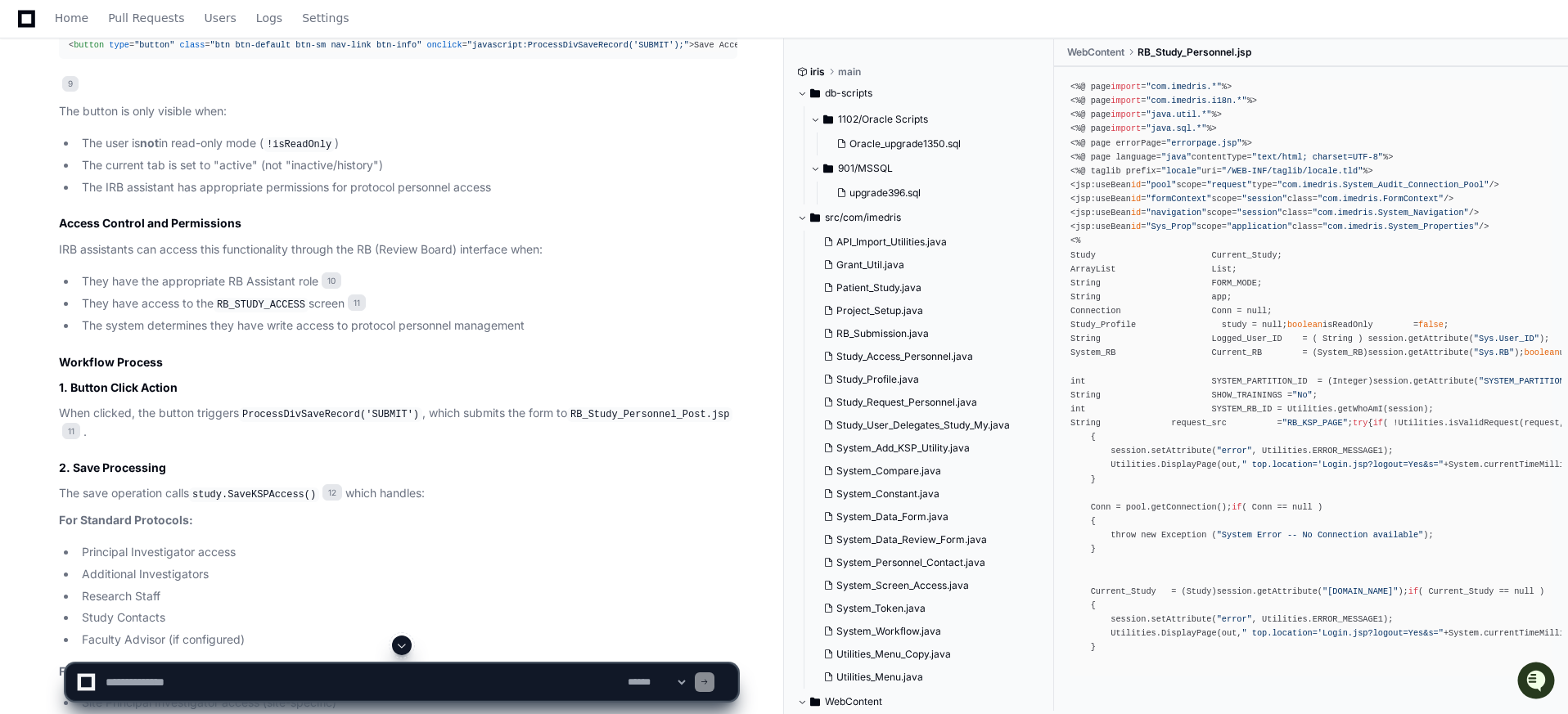
click at [277, 302] on code "RB_STUDY_ACCESS" at bounding box center [261, 305] width 95 height 14
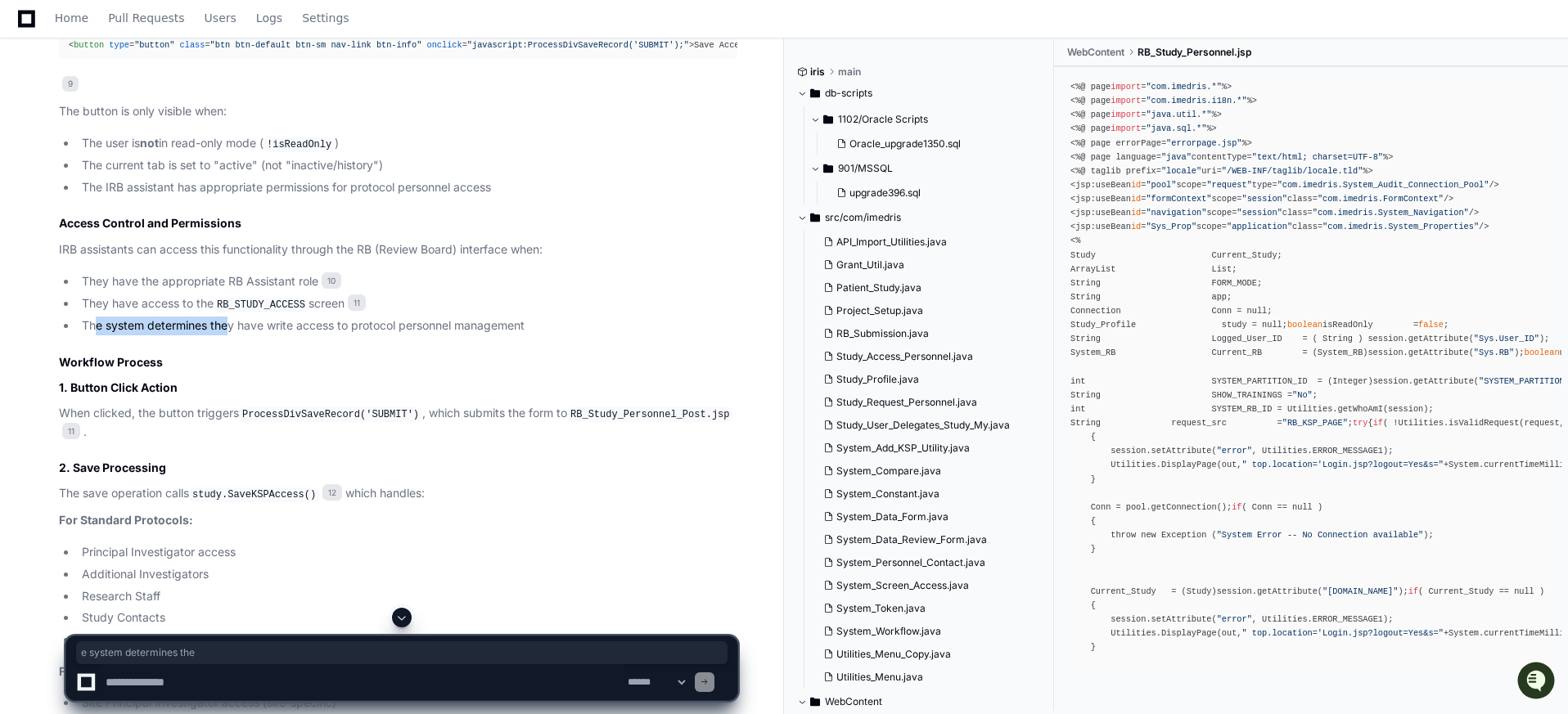
drag, startPoint x: 96, startPoint y: 326, endPoint x: 230, endPoint y: 334, distance: 134.2
click at [230, 334] on li "The system determines they have write access to protocol personnel management" at bounding box center [407, 326] width 660 height 19
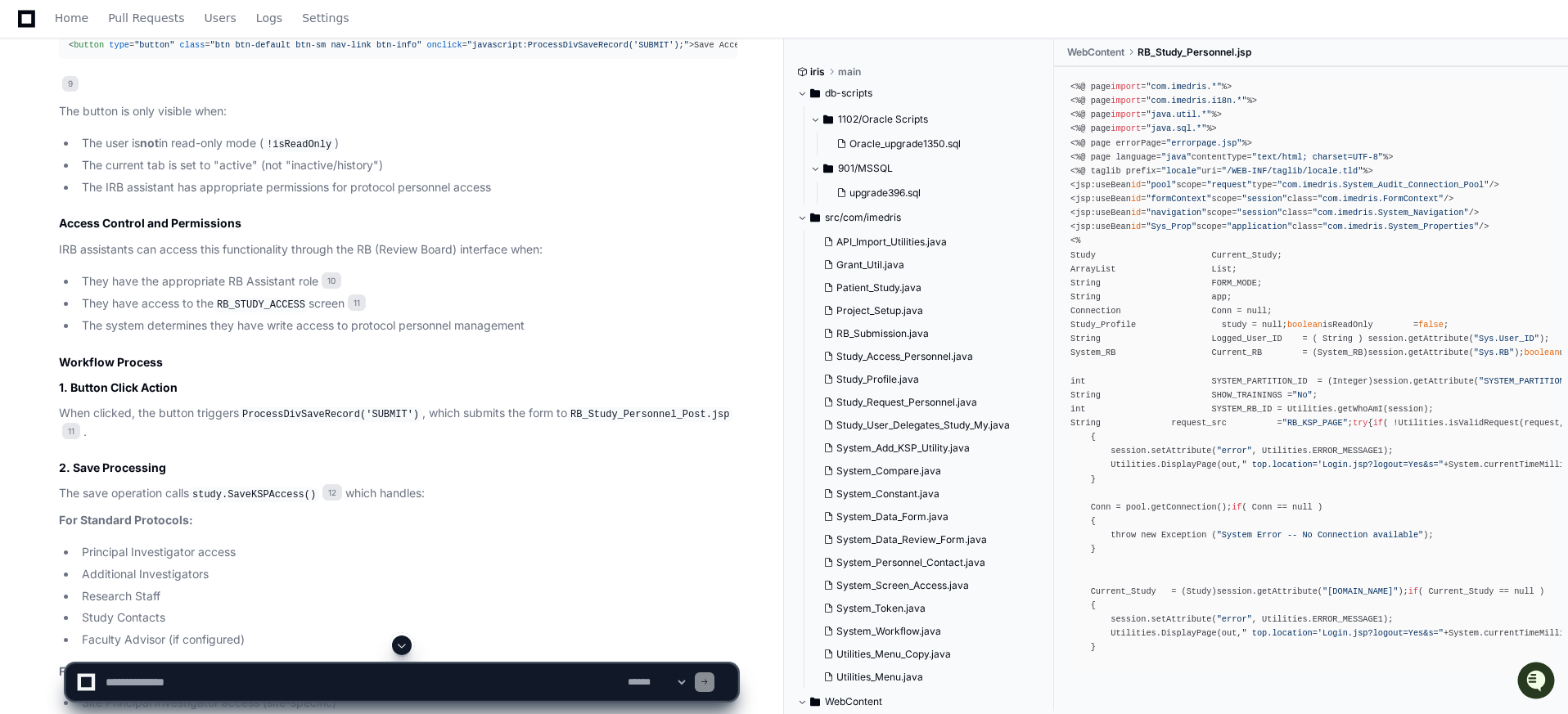
click at [297, 327] on li "The system determines they have write access to protocol personnel management" at bounding box center [407, 326] width 660 height 19
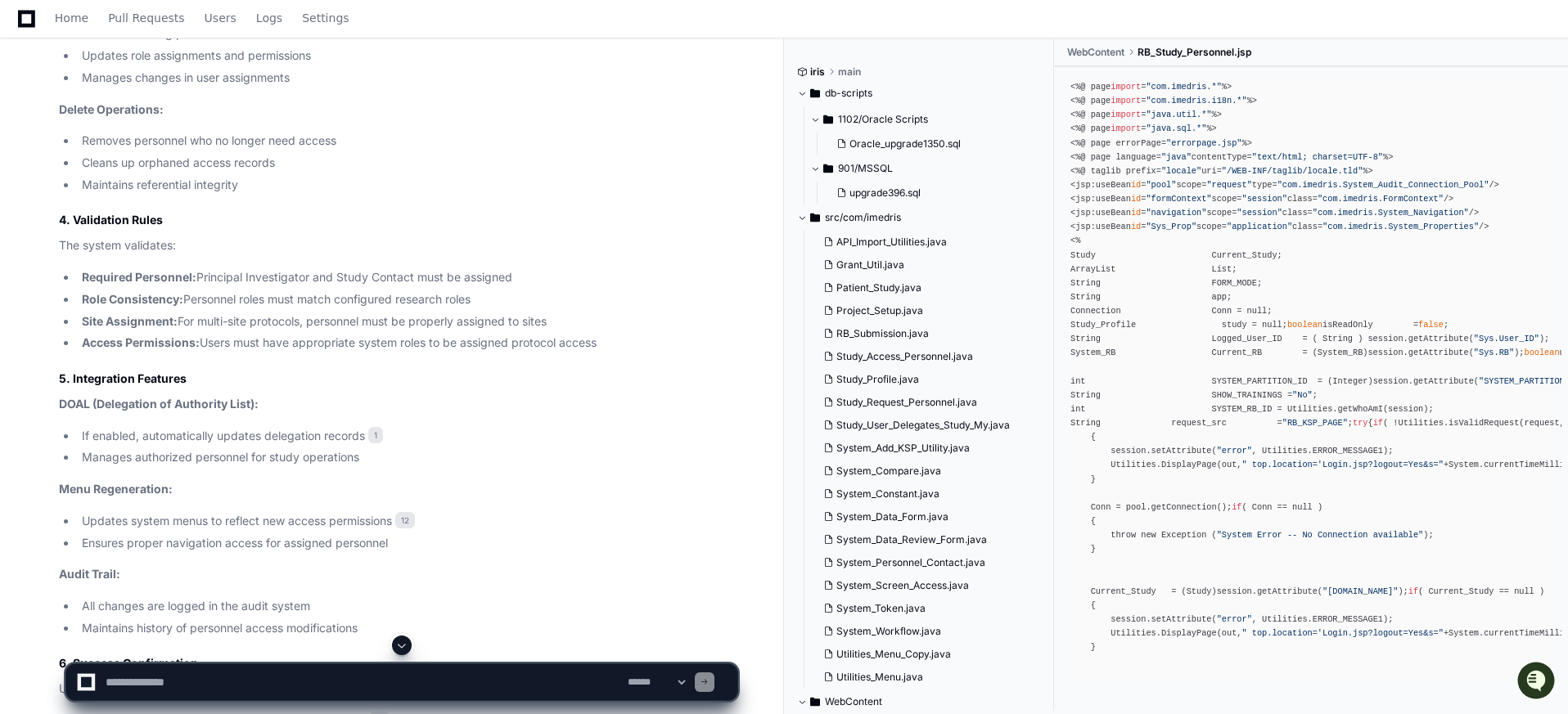
scroll to position [4918, 0]
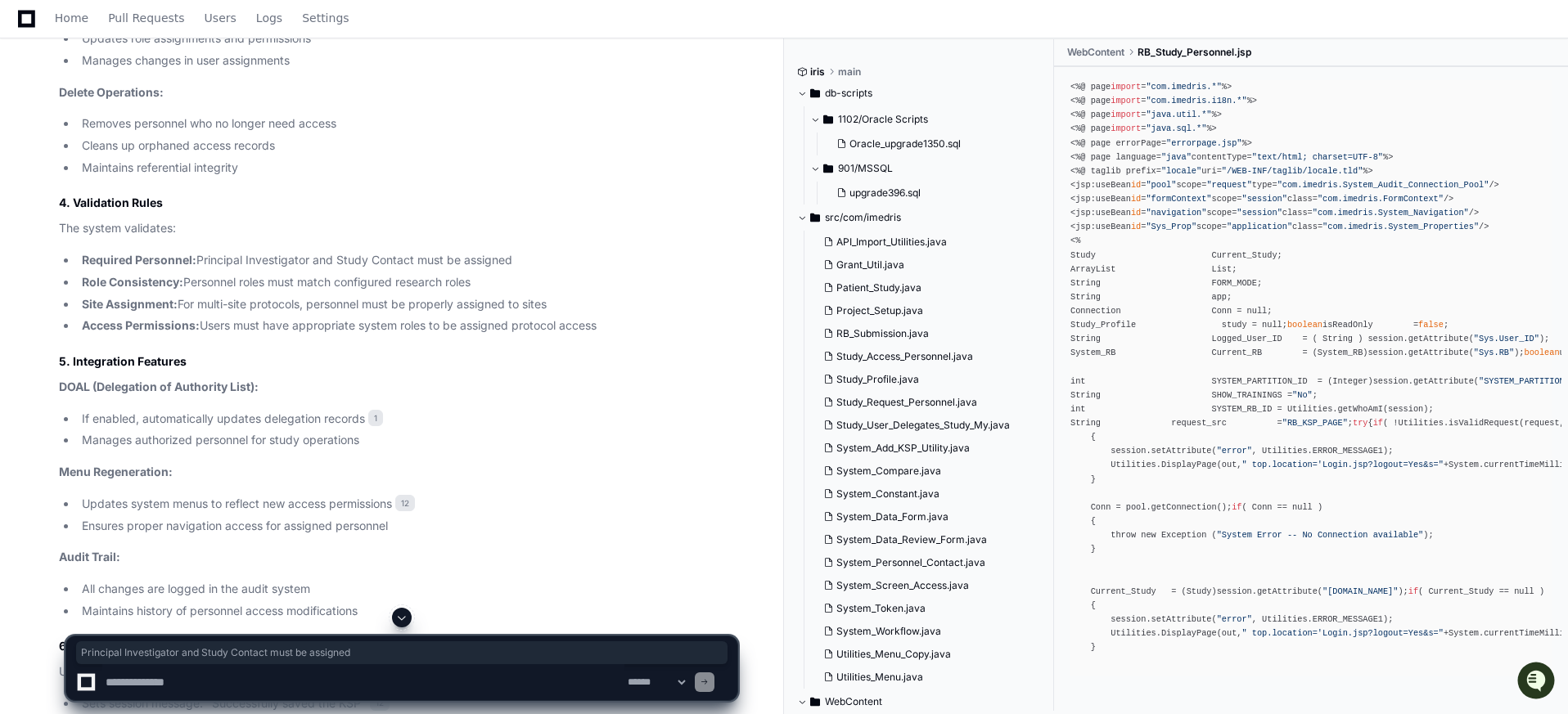
drag, startPoint x: 516, startPoint y: 260, endPoint x: 198, endPoint y: 264, distance: 318.0
click at [198, 264] on li "Required Personnel: Principal Investigator and Study Contact must be assigned" at bounding box center [407, 260] width 660 height 19
click at [490, 284] on li "Role Consistency: Personnel roles must match configured research roles" at bounding box center [407, 282] width 660 height 19
drag, startPoint x: 493, startPoint y: 281, endPoint x: 186, endPoint y: 285, distance: 307.0
click at [186, 285] on li "Role Consistency: Personnel roles must match configured research roles" at bounding box center [407, 282] width 660 height 19
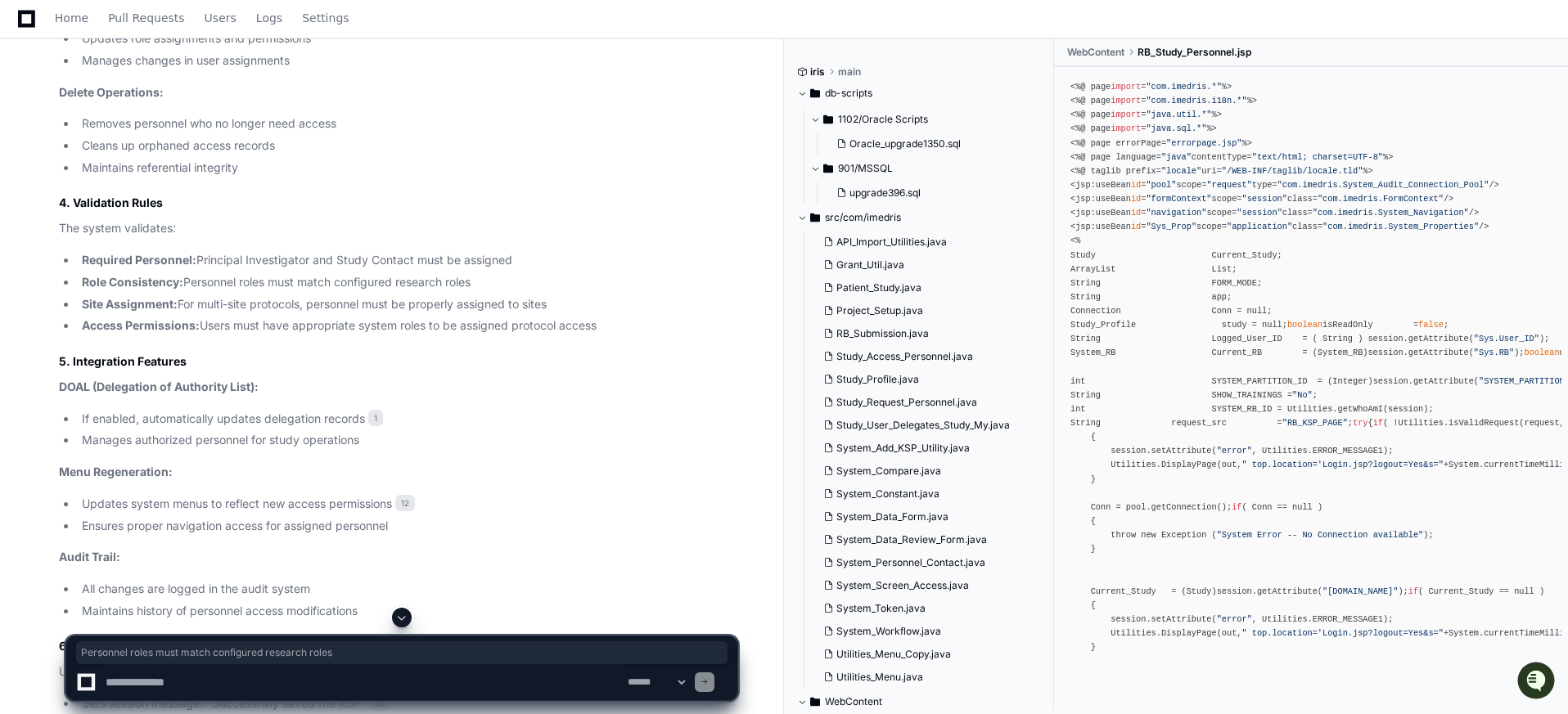
click at [266, 302] on li "Site Assignment: For multi-site protocols, personnel must be properly assigned …" at bounding box center [407, 304] width 660 height 19
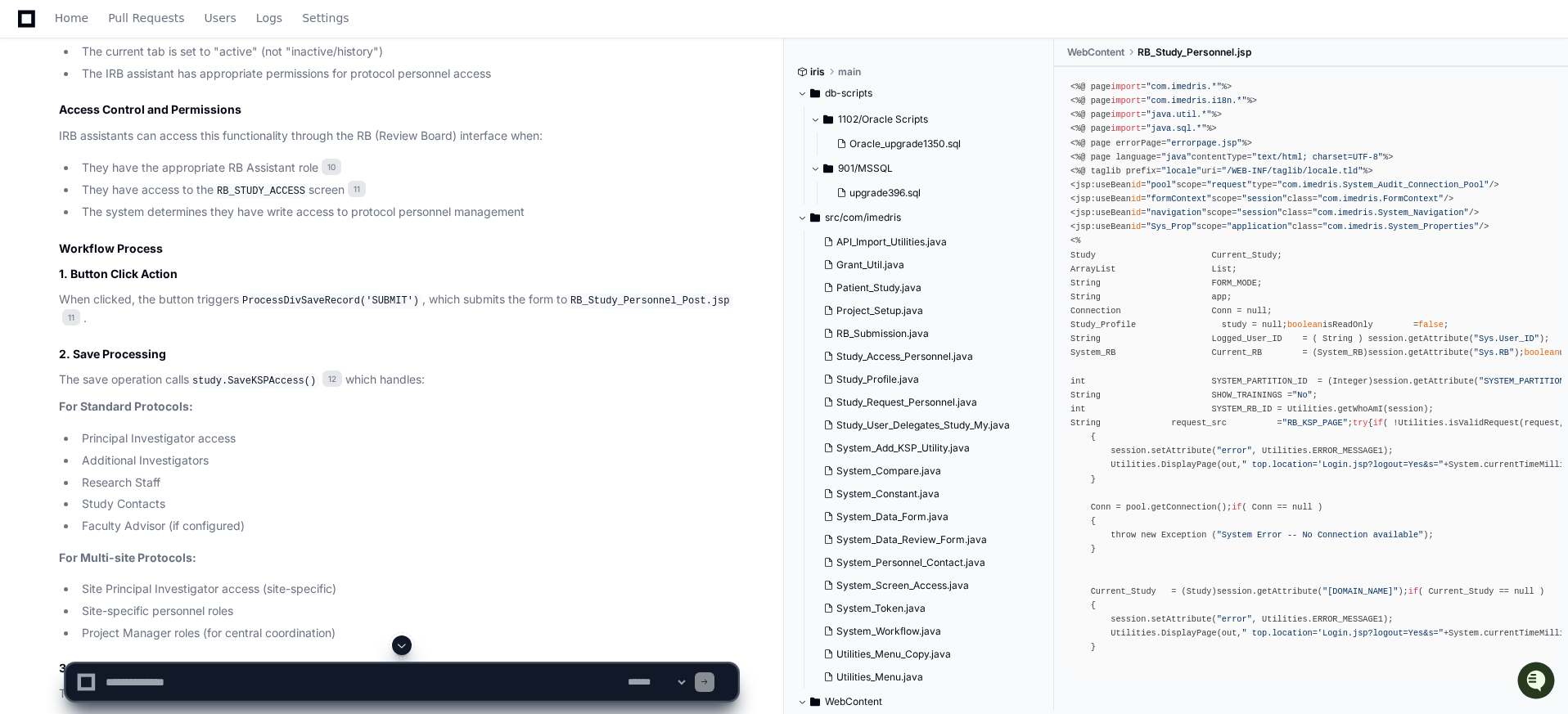
scroll to position [4062, 0]
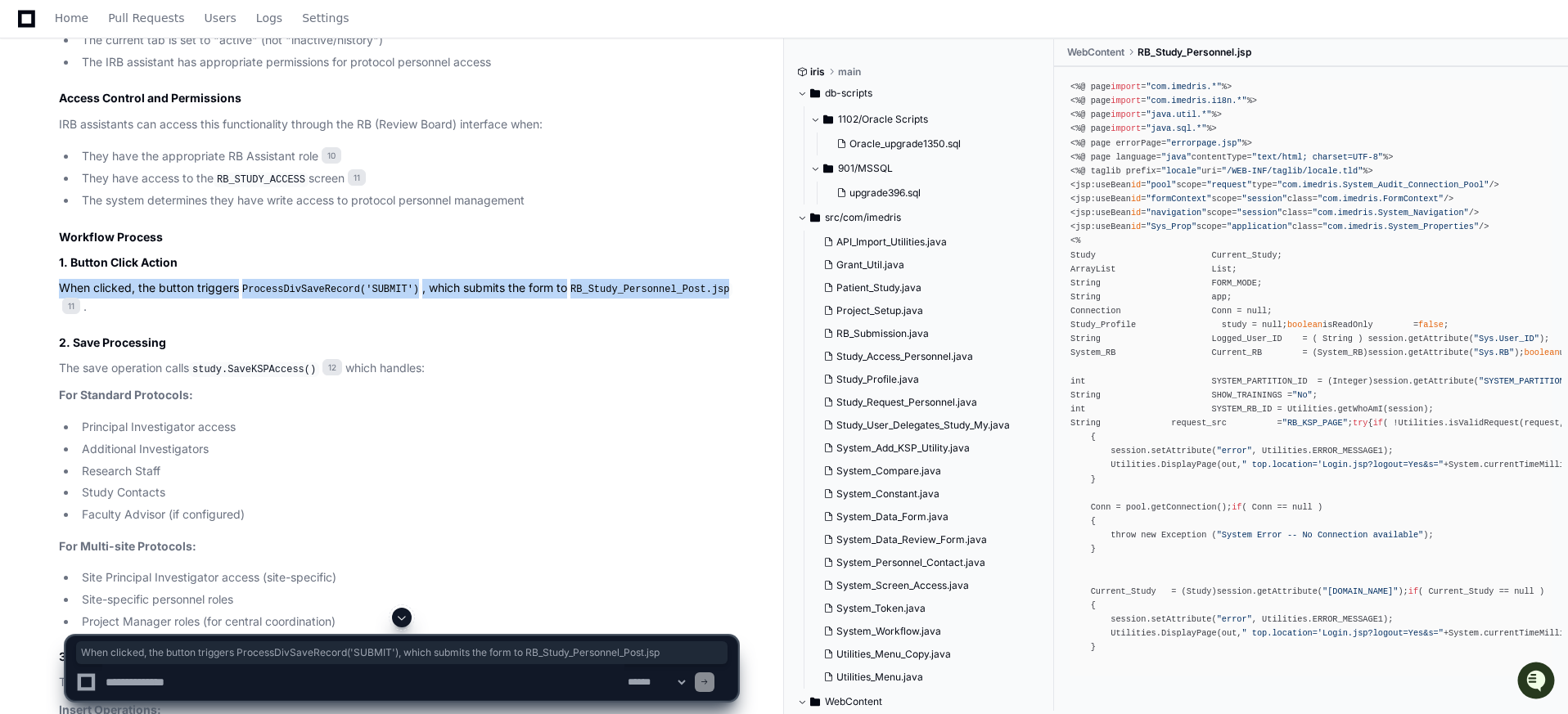
drag, startPoint x: 60, startPoint y: 287, endPoint x: 220, endPoint y: 313, distance: 162.1
click at [220, 313] on p "When clicked, the button triggers ProcessDivSaveRecord('SUBMIT') , which submit…" at bounding box center [398, 298] width 678 height 38
copy p "When clicked, the button triggers ProcessDivSaveRecord('SUBMIT') , which submit…"
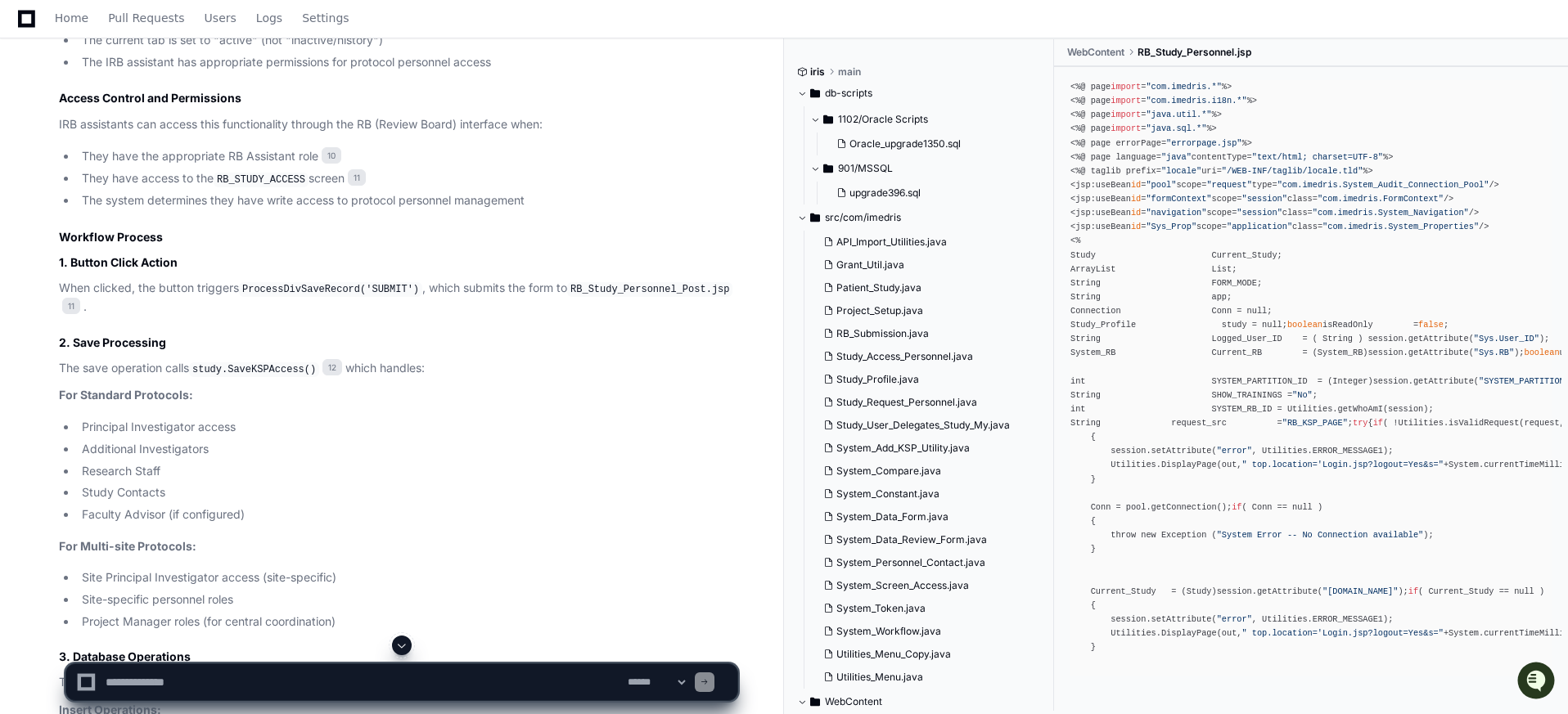
click at [298, 681] on textarea at bounding box center [362, 683] width 522 height 36
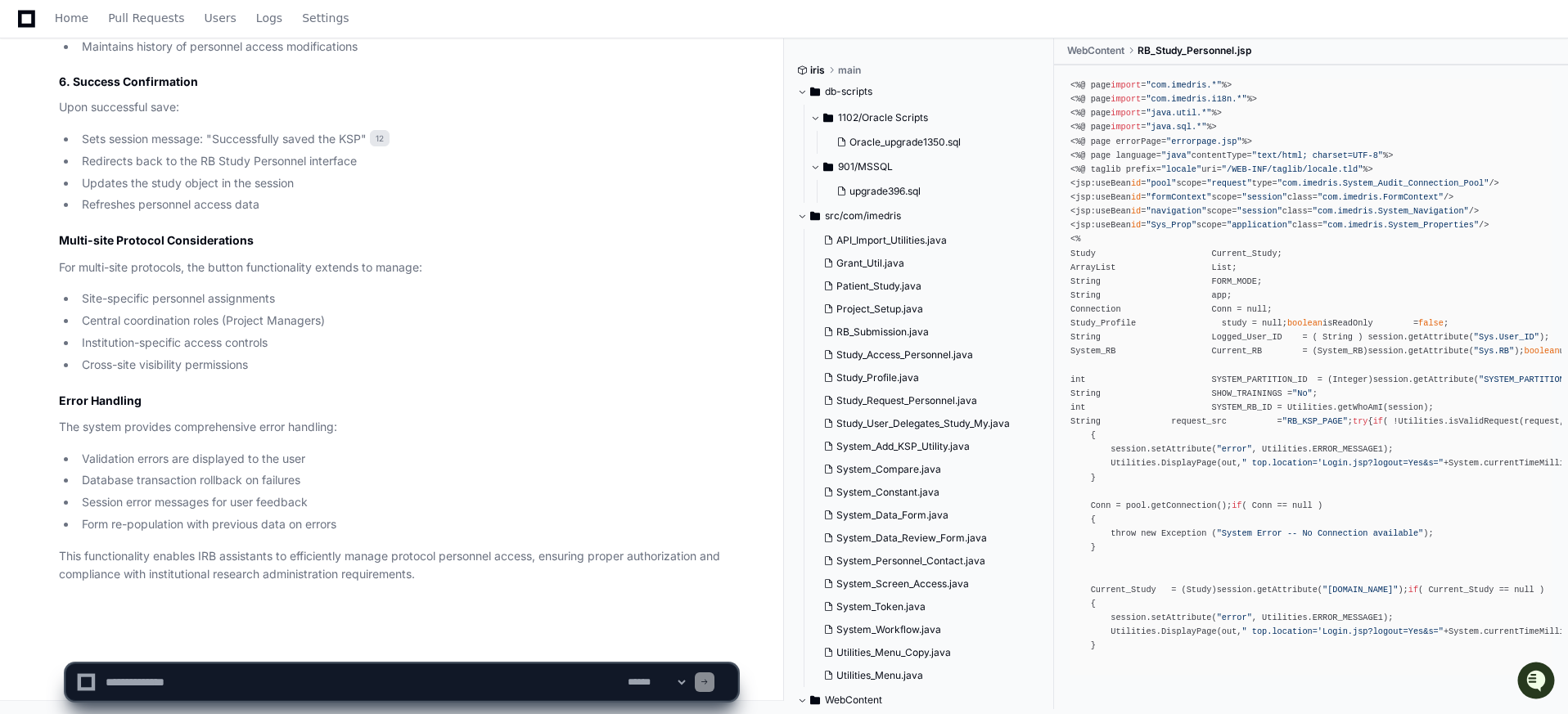
click at [311, 687] on textarea at bounding box center [362, 683] width 522 height 36
paste textarea "**********"
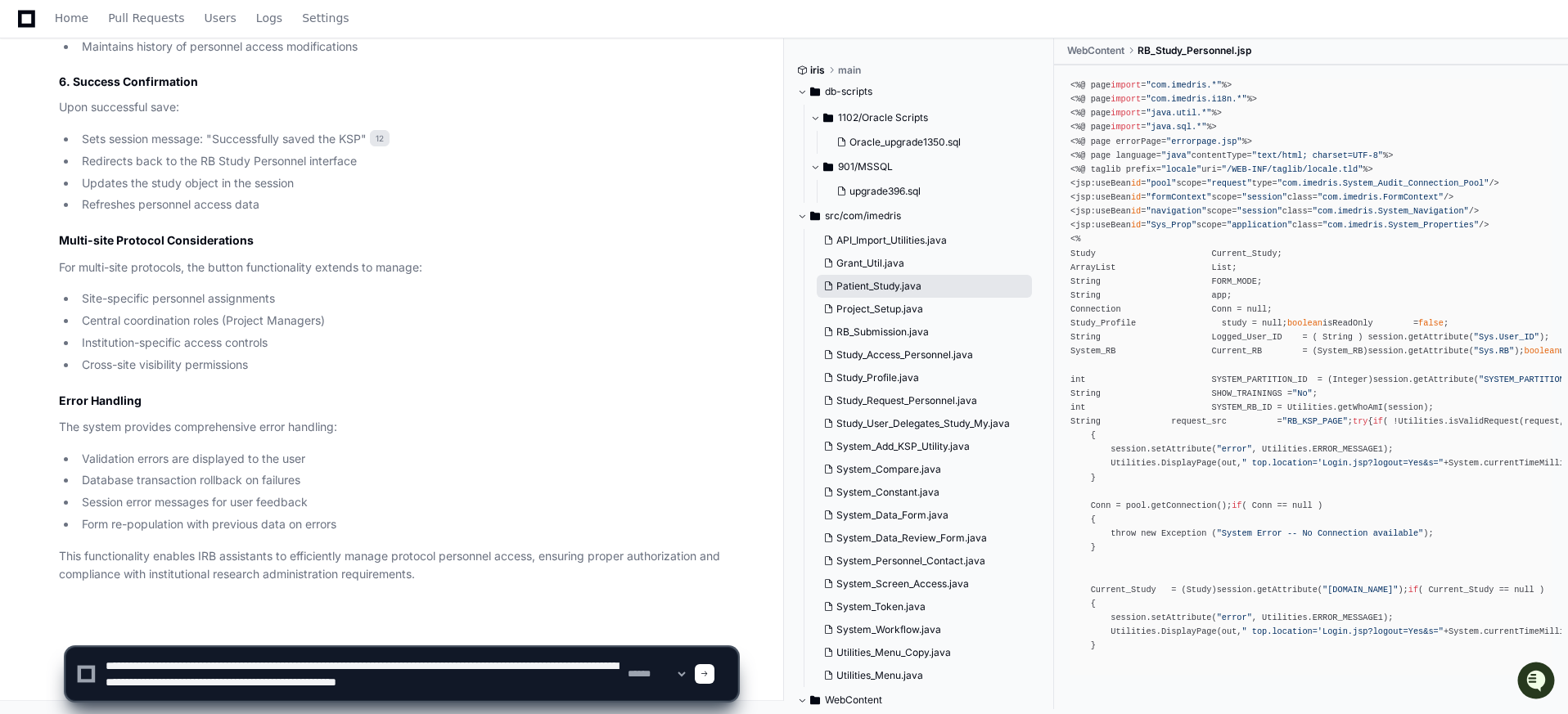
scroll to position [4, 0]
type textarea "**********"
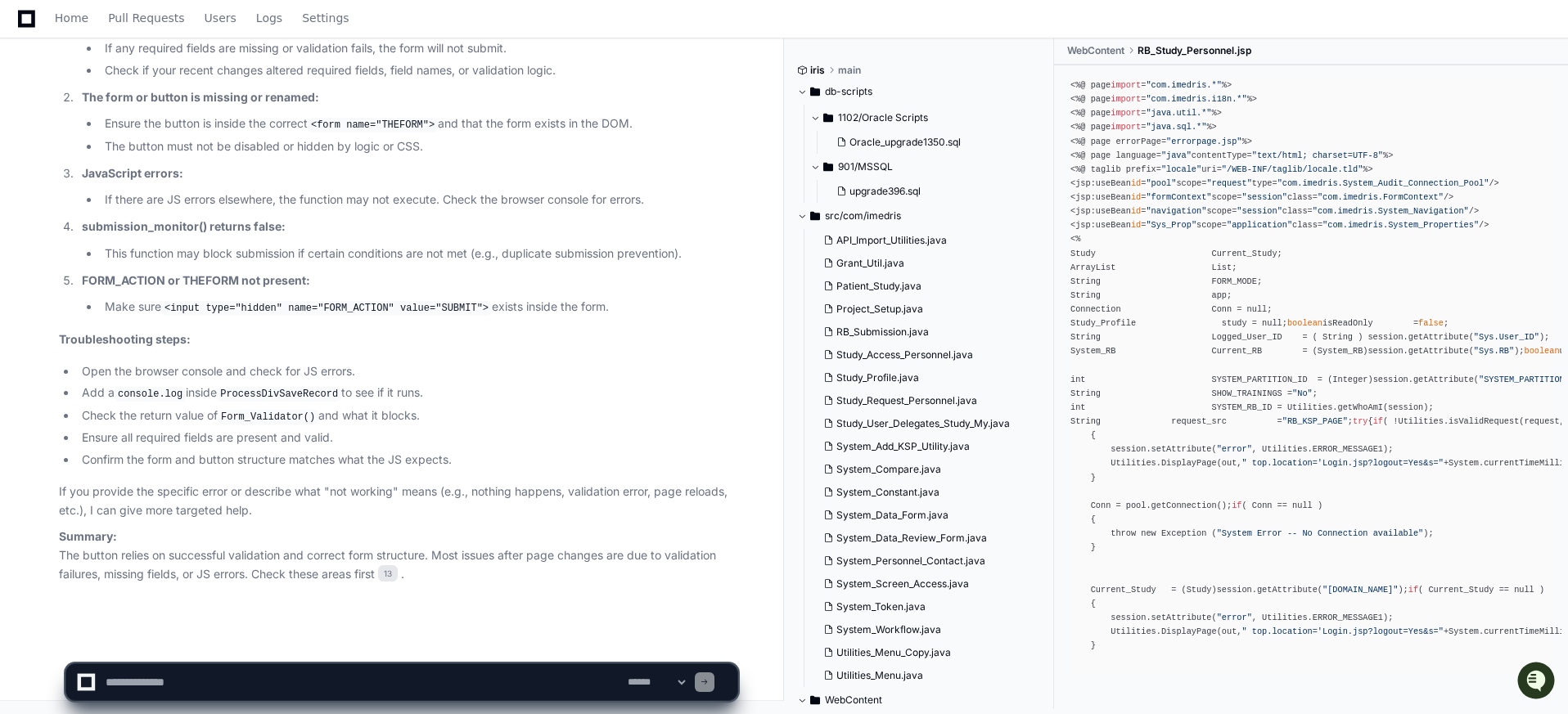
scroll to position [6709, 0]
click at [414, 684] on textarea at bounding box center [362, 683] width 522 height 36
paste textarea "**********"
type textarea "**********"
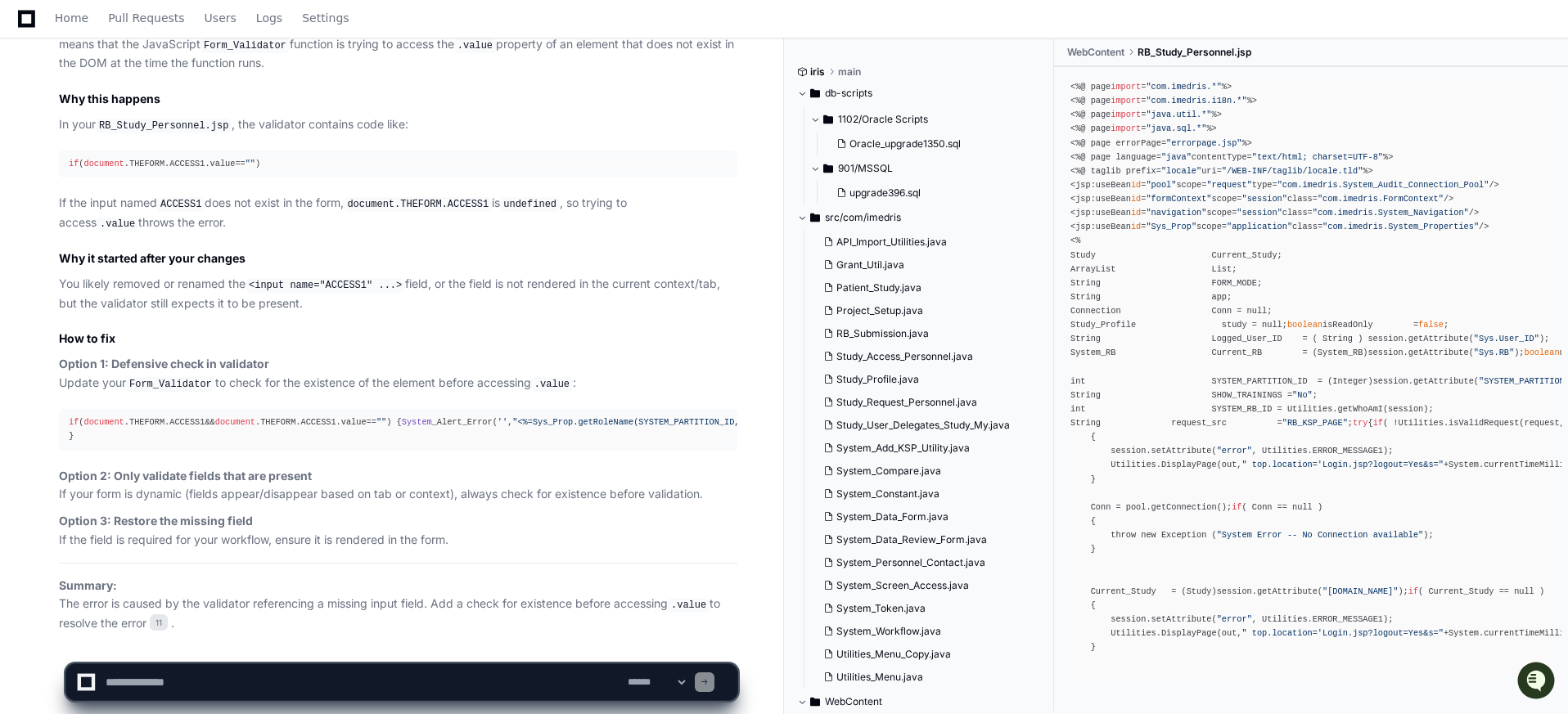
scroll to position [7824, 0]
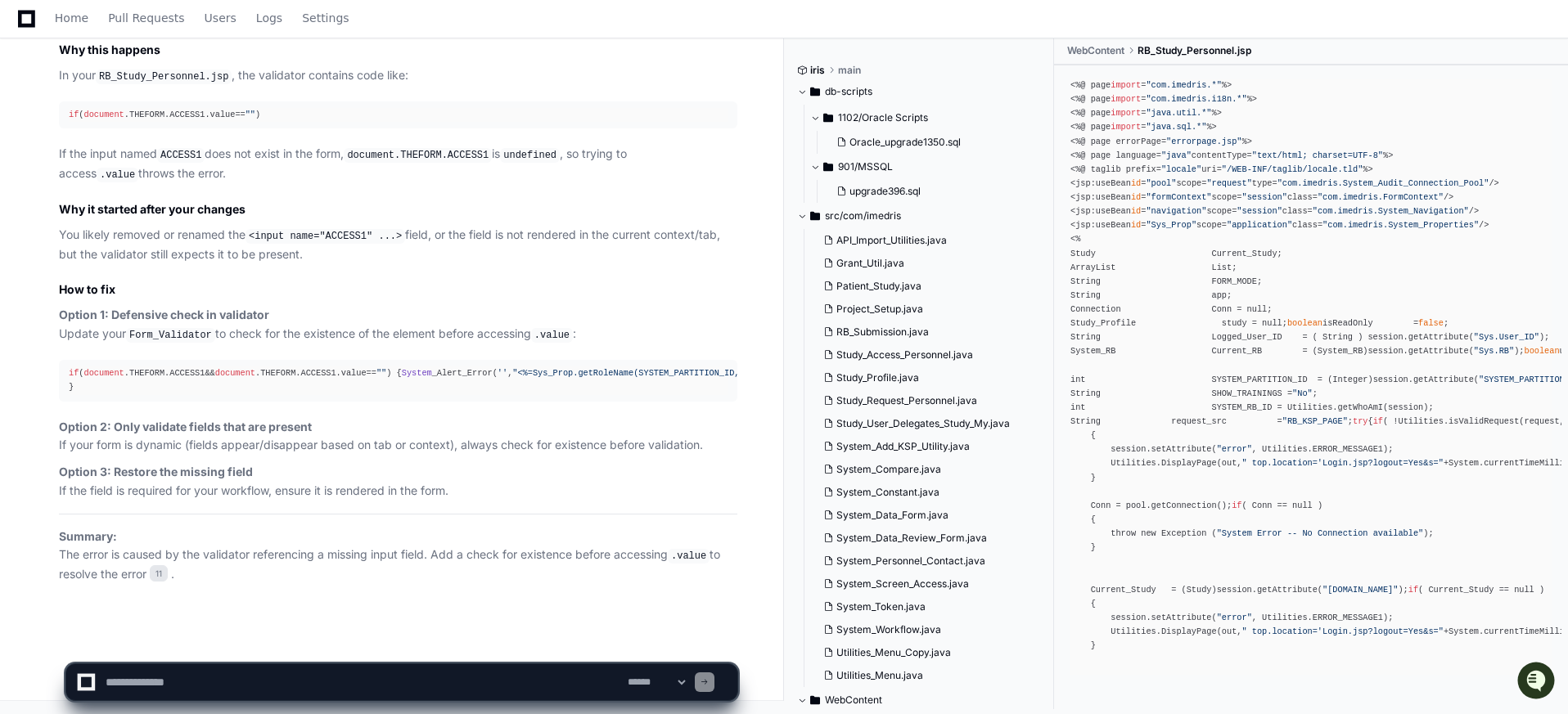
click at [283, 678] on textarea at bounding box center [362, 683] width 522 height 36
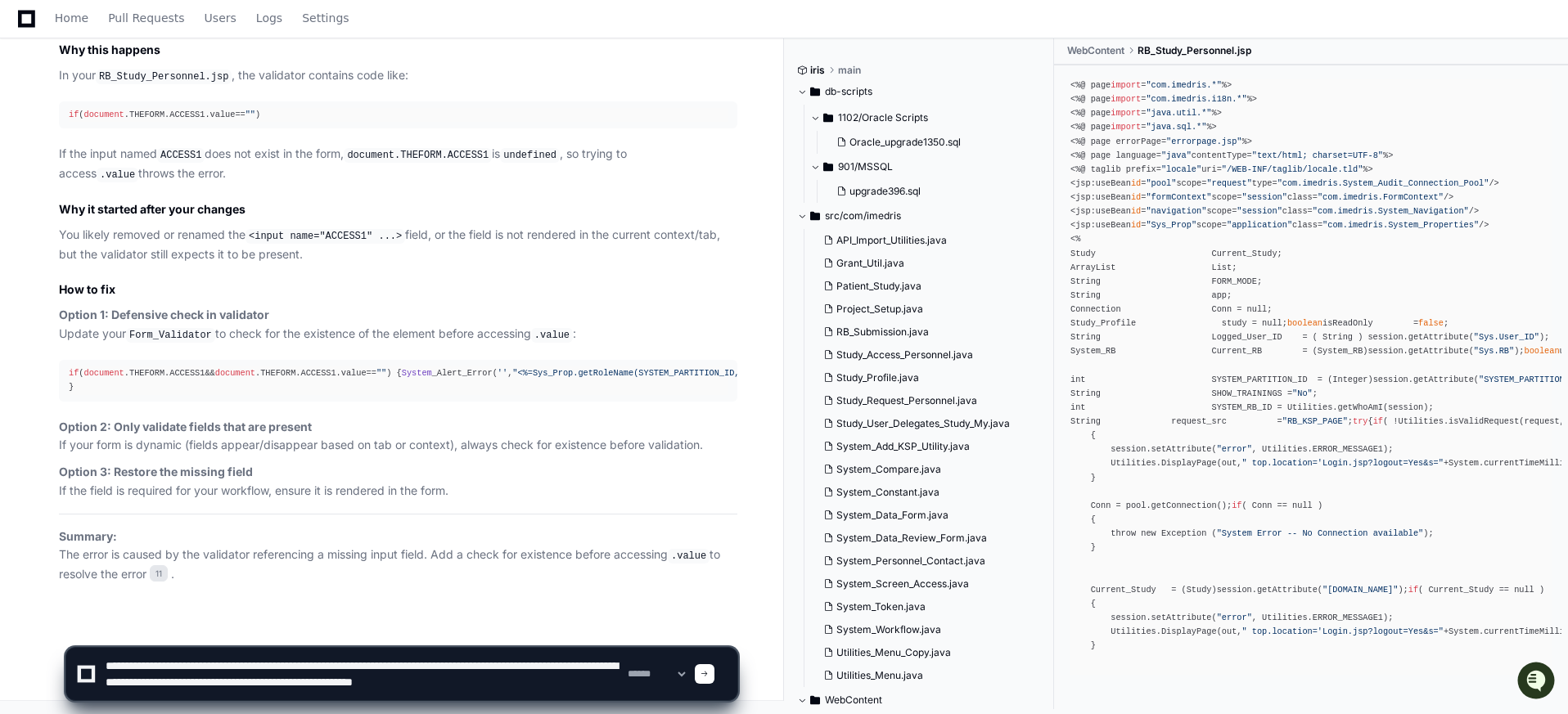
scroll to position [4, 0]
type textarea "**********"
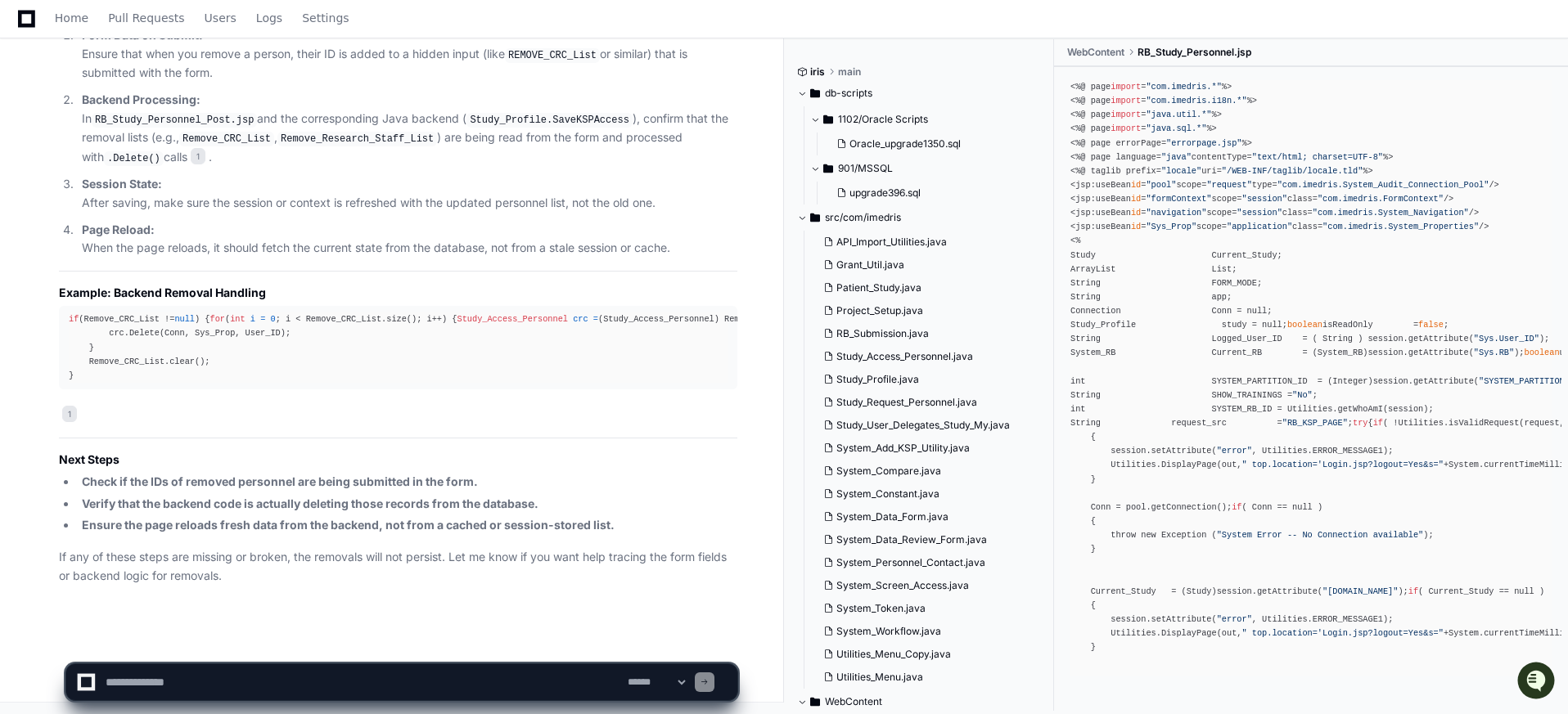
scroll to position [9319, 0]
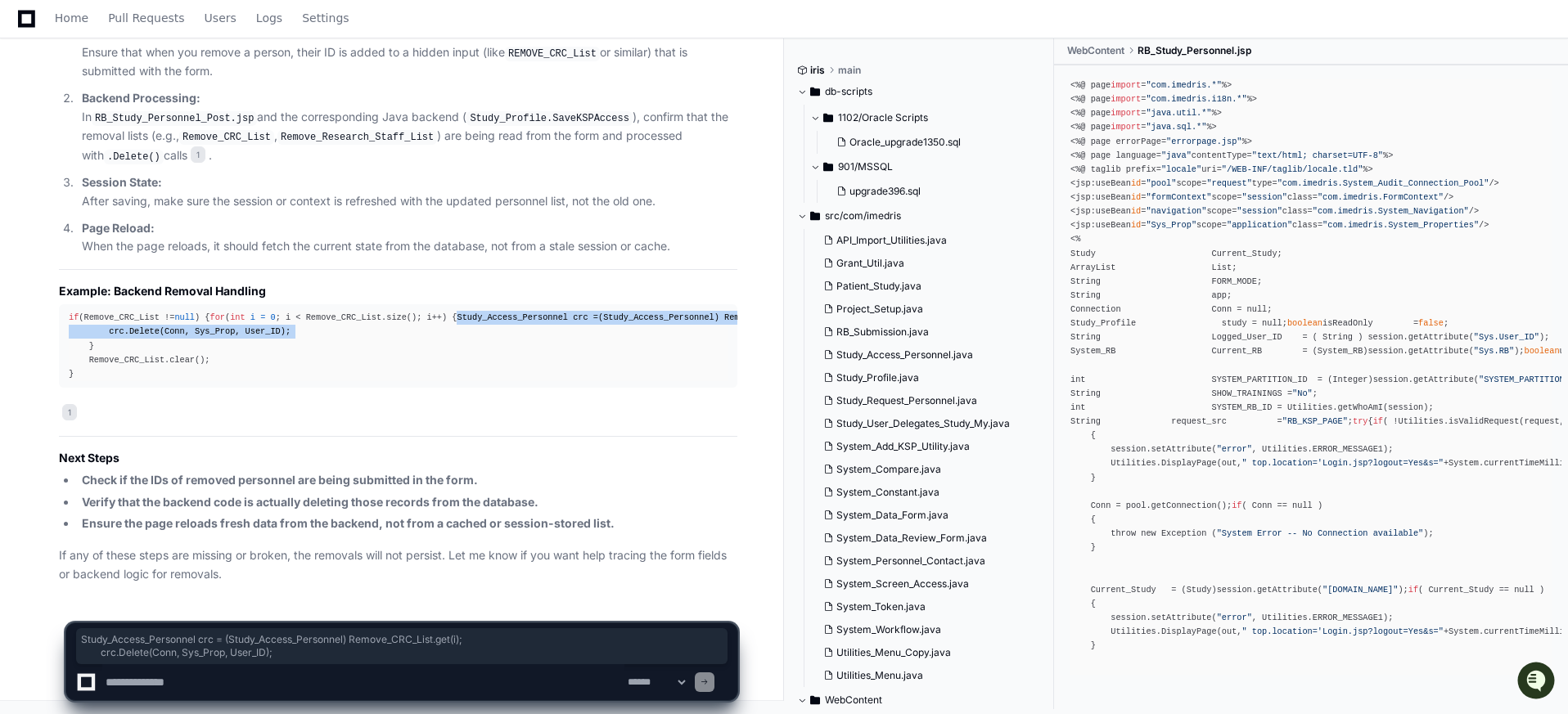
drag, startPoint x: 107, startPoint y: 319, endPoint x: 295, endPoint y: 329, distance: 188.3
click at [295, 329] on div "if (Remove_CRC_List != null ) { for ( int i = 0 ; i < Remove_CRC_List.size(); i…" at bounding box center [398, 345] width 659 height 71
copy div "Study_Access_Personnel crc = (Study_Access_Personnel) Remove_CRC_List.get(i); c…"
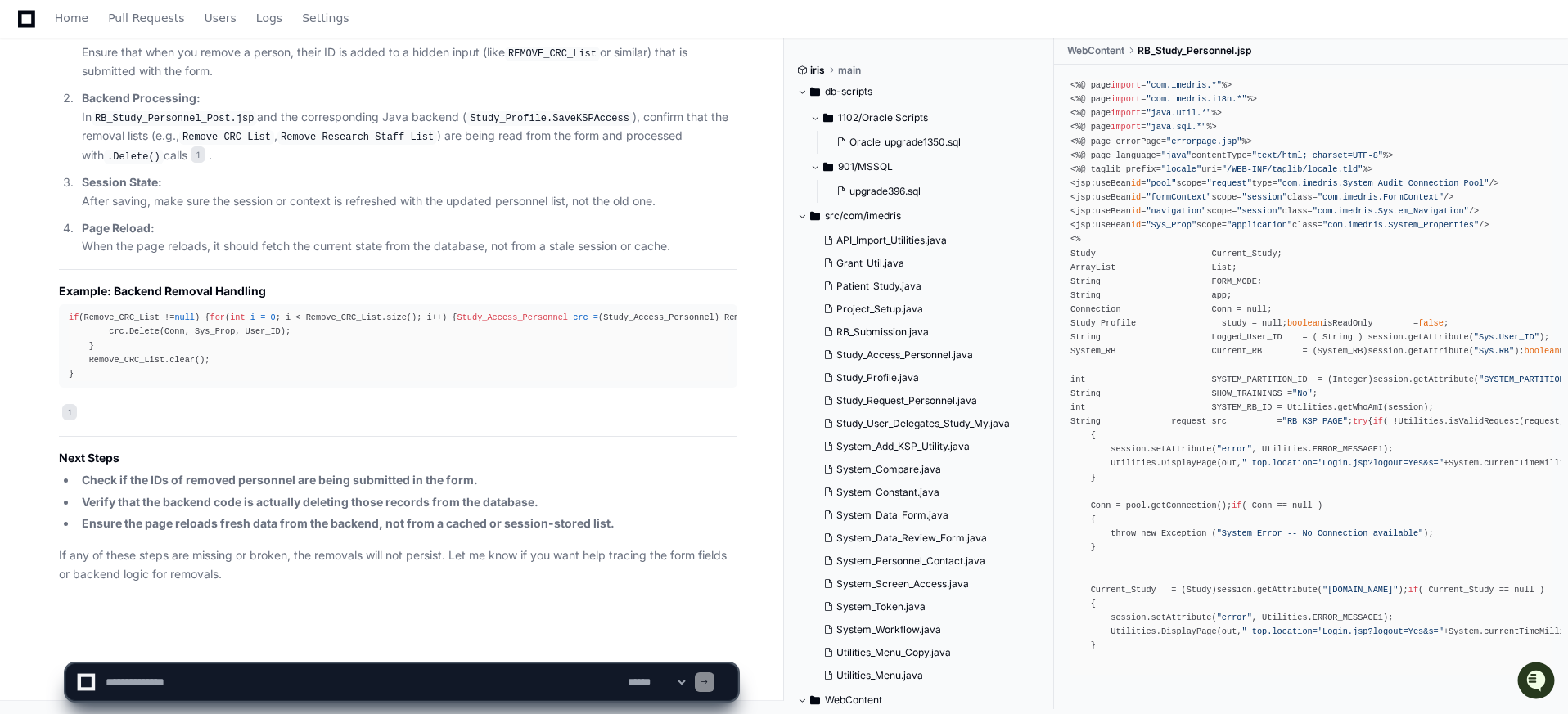
click at [513, 356] on div "if (Remove_CRC_List != null ) { for ( int i = 0 ; i < Remove_CRC_List.size(); i…" at bounding box center [398, 345] width 659 height 71
click at [194, 686] on textarea at bounding box center [362, 683] width 522 height 36
type textarea "**********"
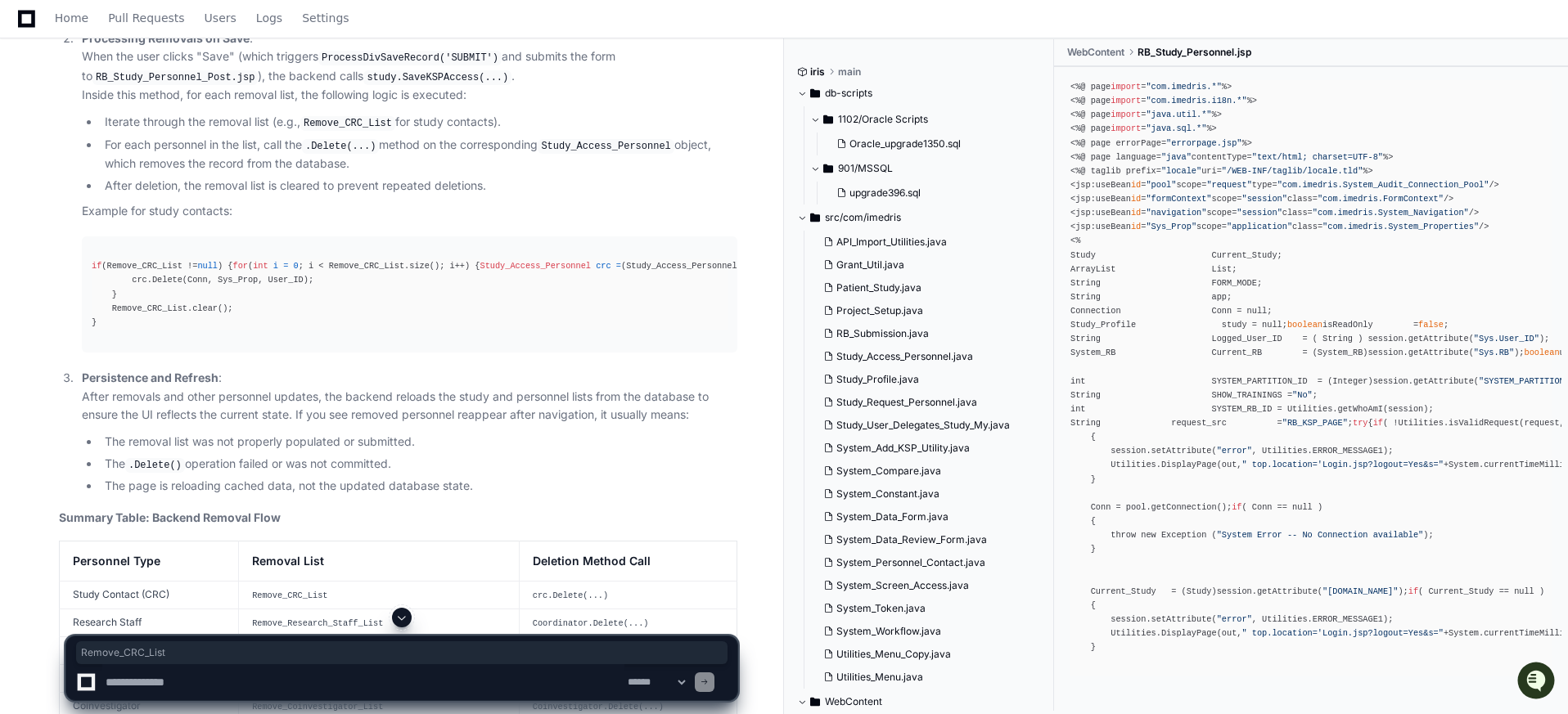
scroll to position [10060, 0]
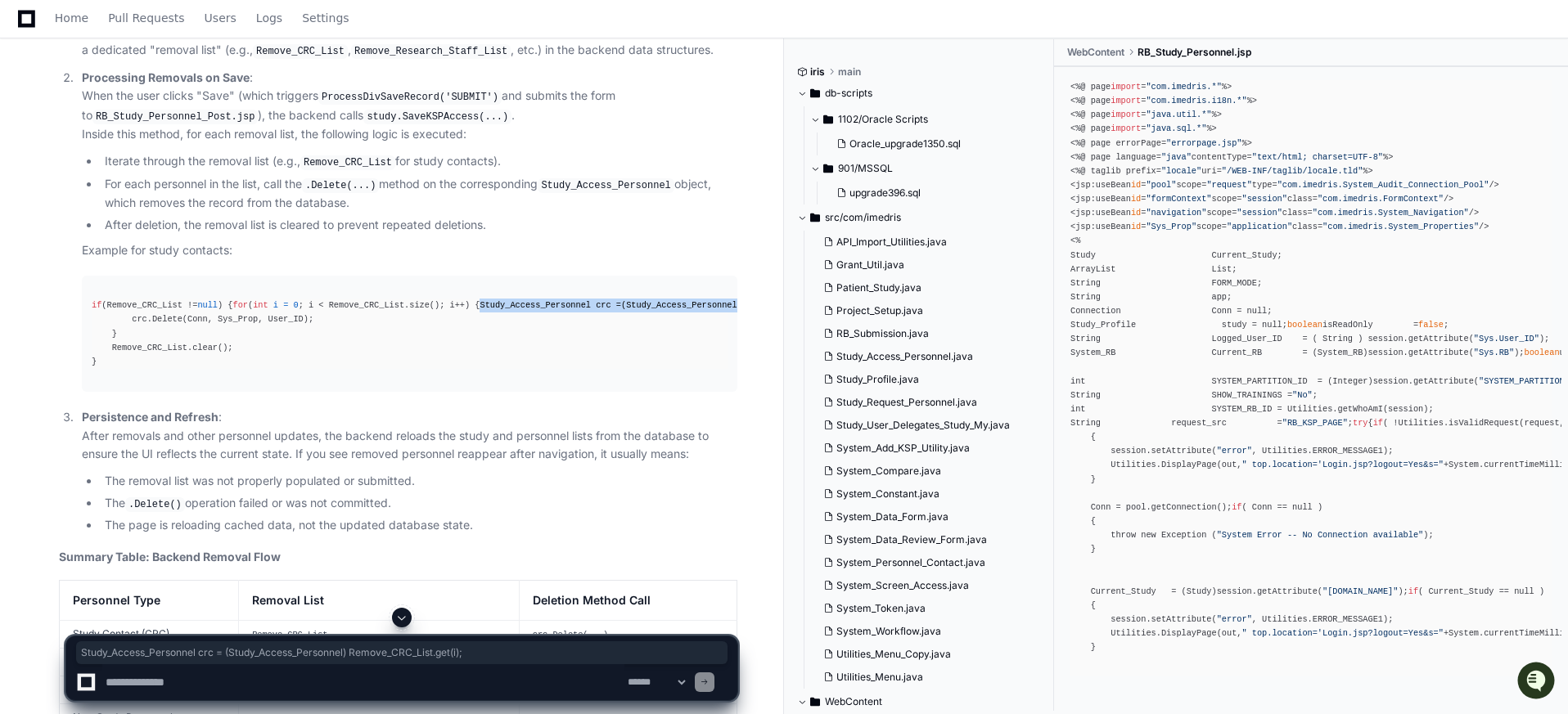
drag, startPoint x: 521, startPoint y: 490, endPoint x: 518, endPoint y: 479, distance: 11.4
click at [518, 369] on div "if (Remove_CRC_List != null ) { for ( int i = 0 ; i < Remove_CRC_List.size(); i…" at bounding box center [409, 334] width 635 height 71
copy div "Study_Access_Personnel crc = (Study_Access_Personnel) Remove_CRC_List.get(i);"
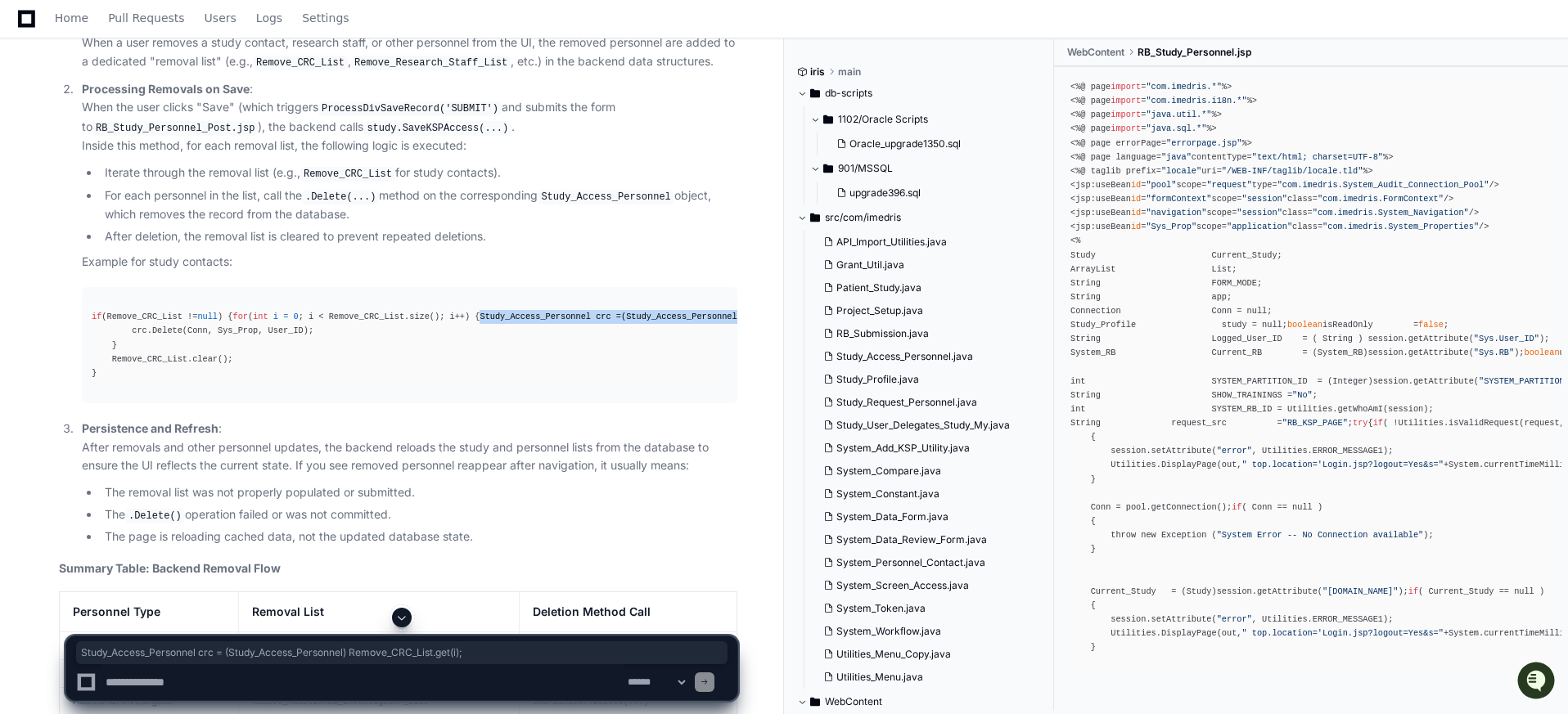
scroll to position [10055, 0]
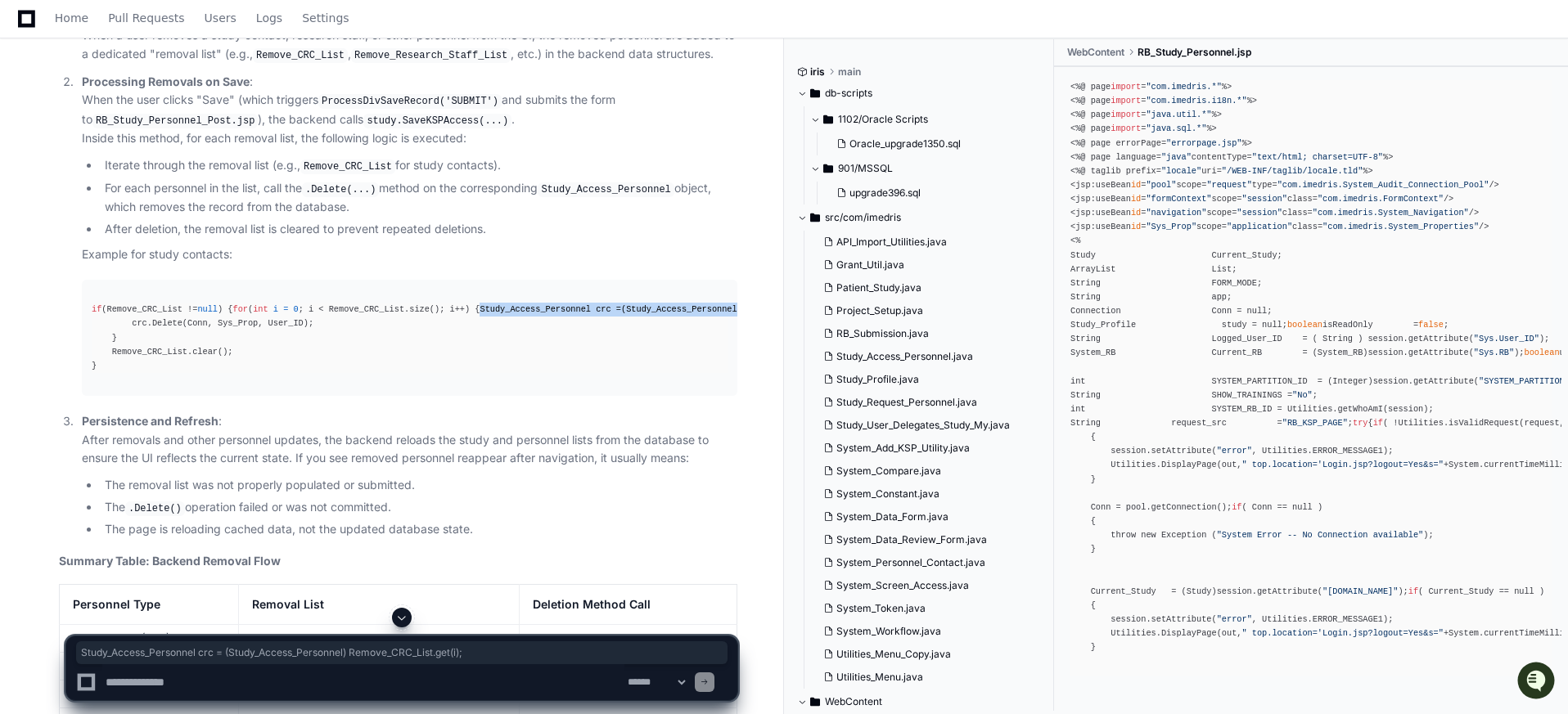
click at [479, 373] on div "if (Remove_CRC_List != null ) { for ( int i = 0 ; i < Remove_CRC_List.size(); i…" at bounding box center [409, 337] width 635 height 71
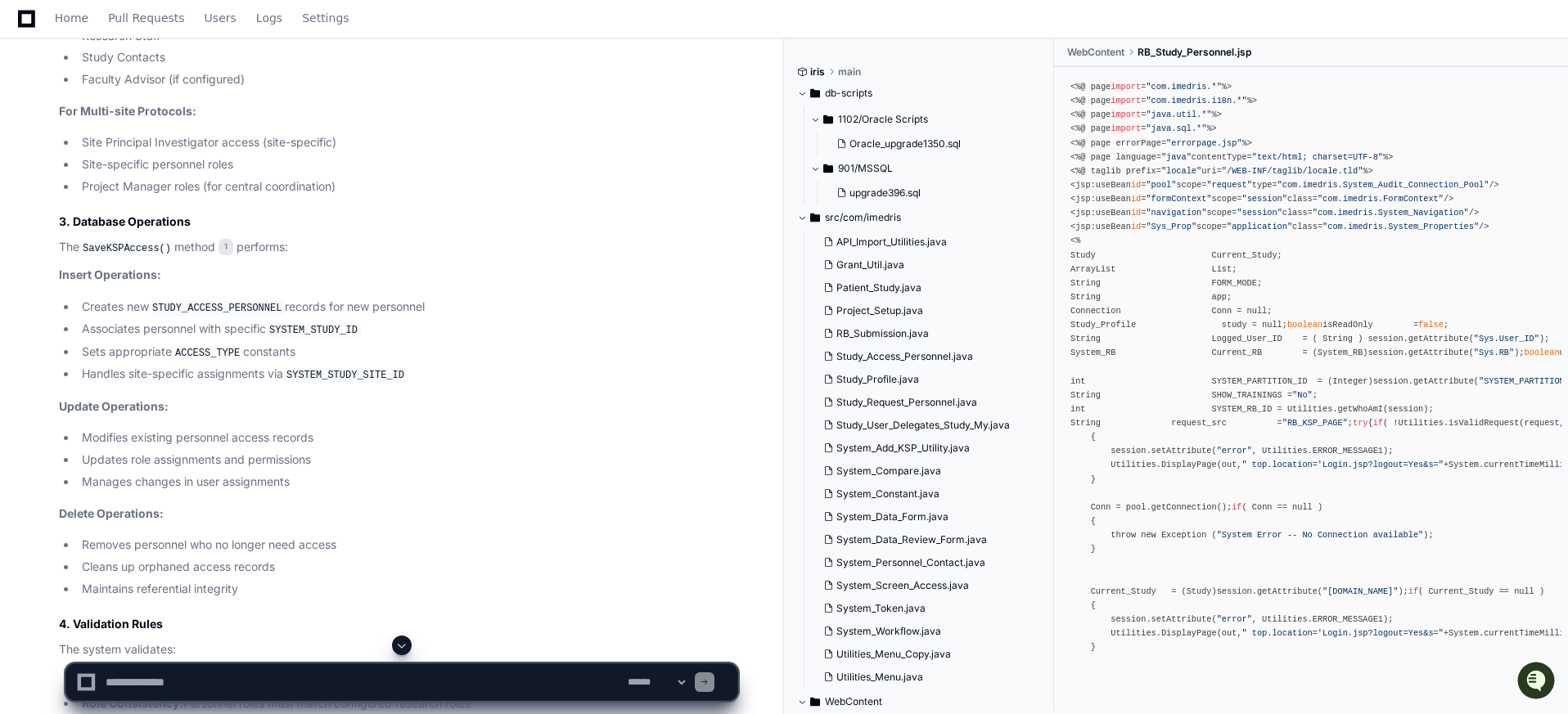
scroll to position [7098, 0]
